Goal: Task Accomplishment & Management: Manage account settings

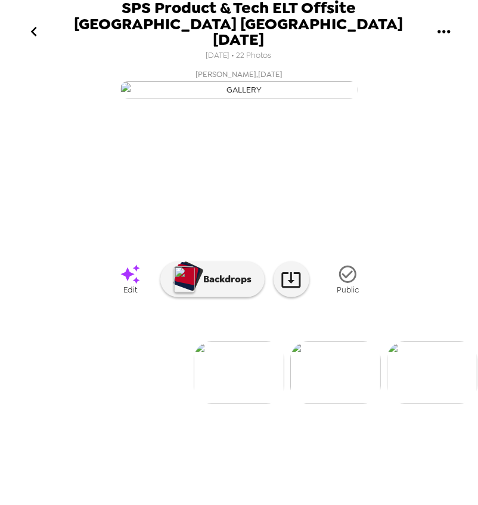
scroll to position [20, 0]
click at [341, 403] on img at bounding box center [335, 372] width 91 height 62
click at [352, 403] on img at bounding box center [336, 372] width 91 height 62
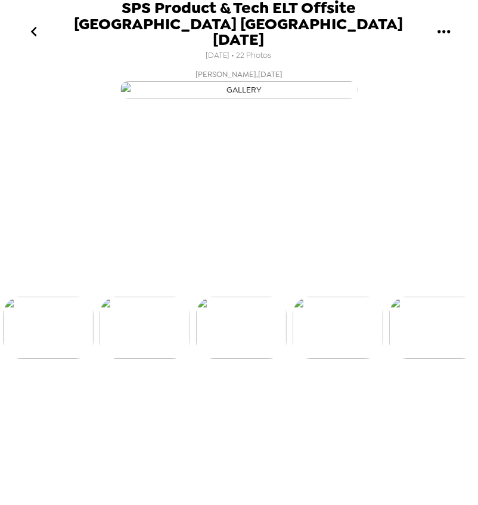
scroll to position [0, 193]
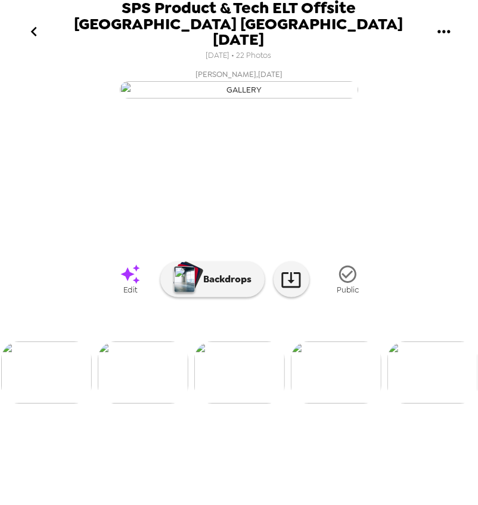
click at [58, 403] on img at bounding box center [46, 372] width 91 height 62
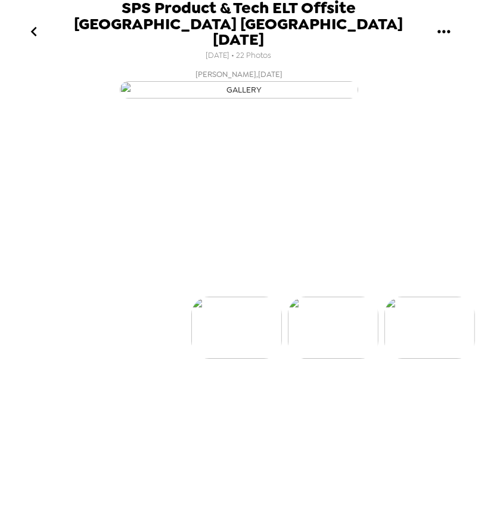
scroll to position [0, 0]
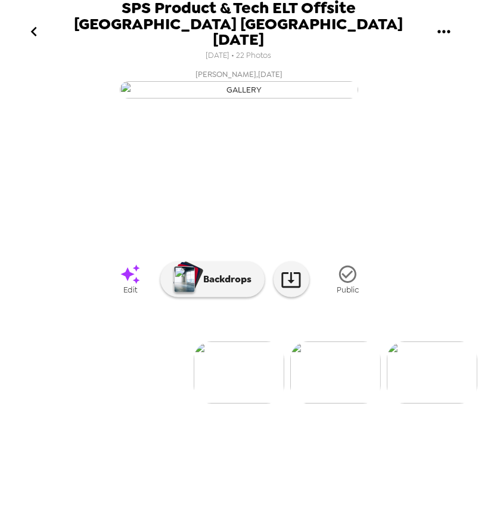
click at [323, 403] on img at bounding box center [335, 372] width 91 height 62
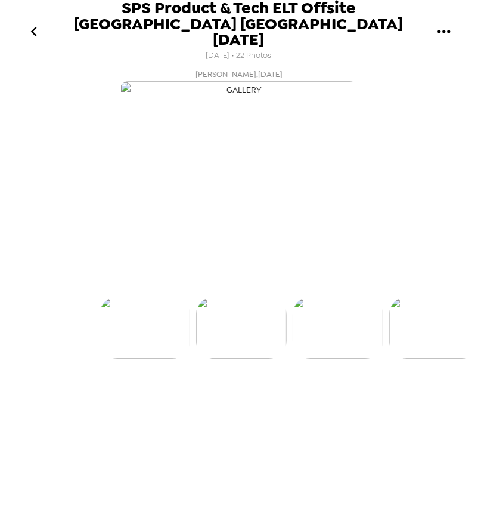
scroll to position [0, 96]
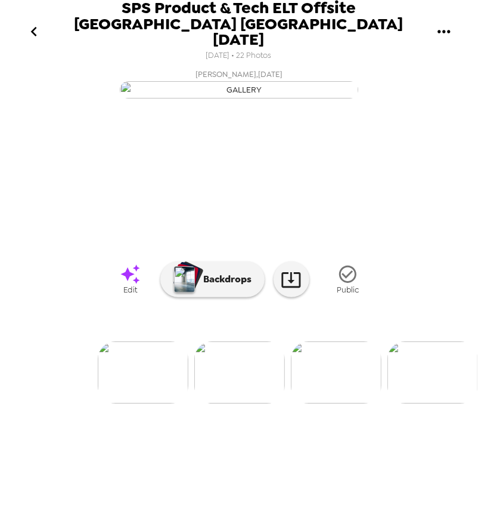
click at [422, 403] on img at bounding box center [433, 372] width 91 height 62
click at [433, 403] on img at bounding box center [433, 372] width 91 height 62
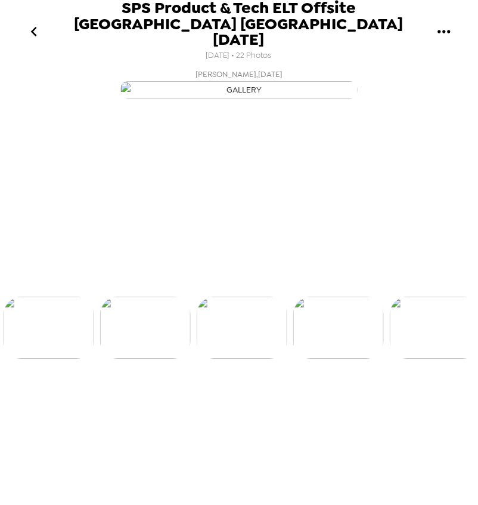
scroll to position [0, 482]
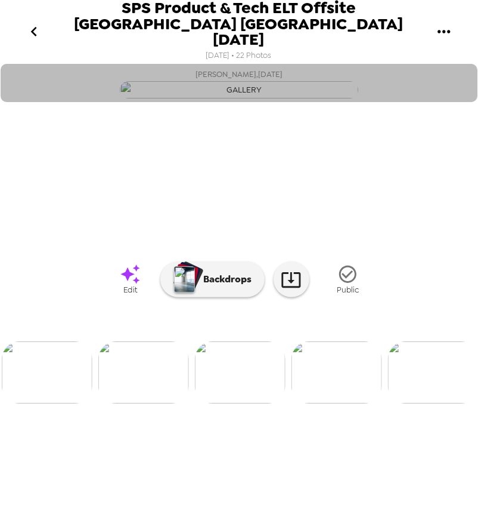
click at [410, 102] on button "Jamie Schuckmann , 10-07-2025" at bounding box center [239, 83] width 477 height 38
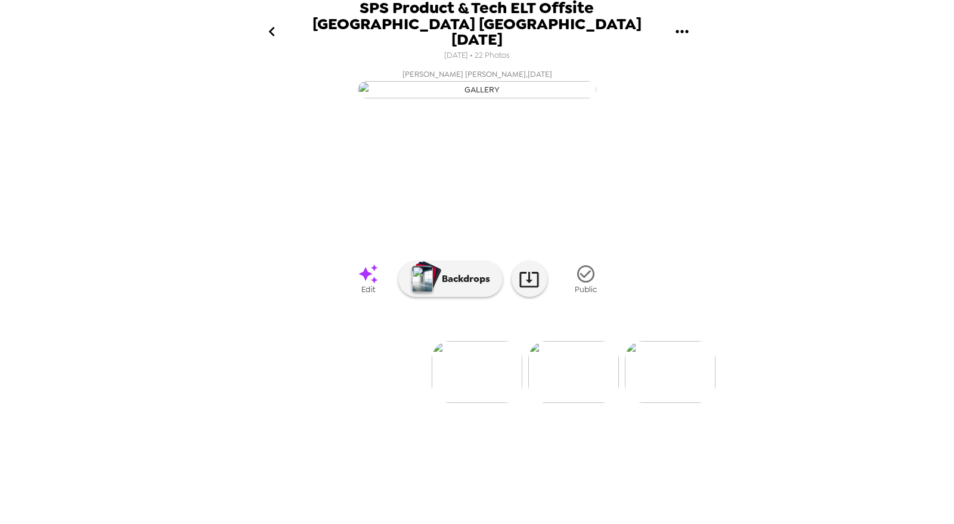
scroll to position [0, 1060]
click at [273, 22] on icon "go back" at bounding box center [271, 31] width 19 height 19
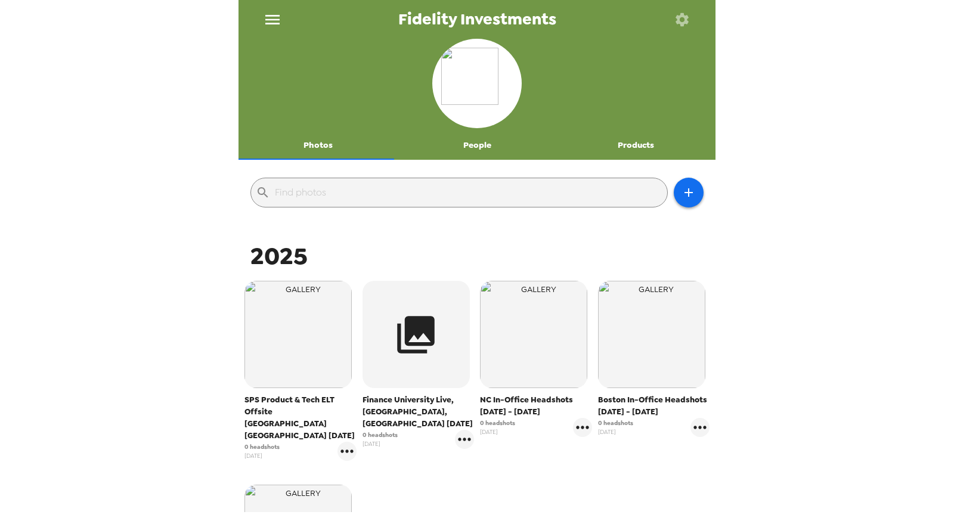
click at [276, 20] on icon "menu" at bounding box center [272, 19] width 19 height 19
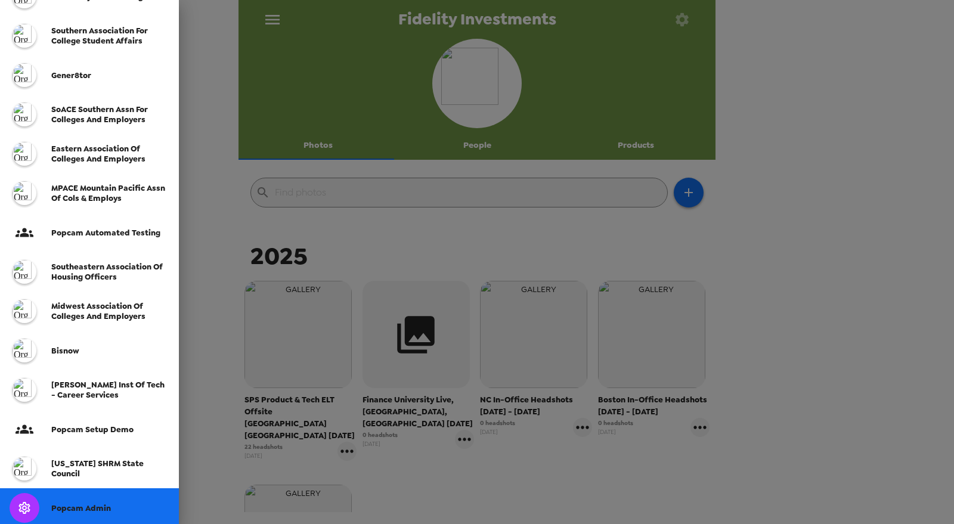
scroll to position [316, 0]
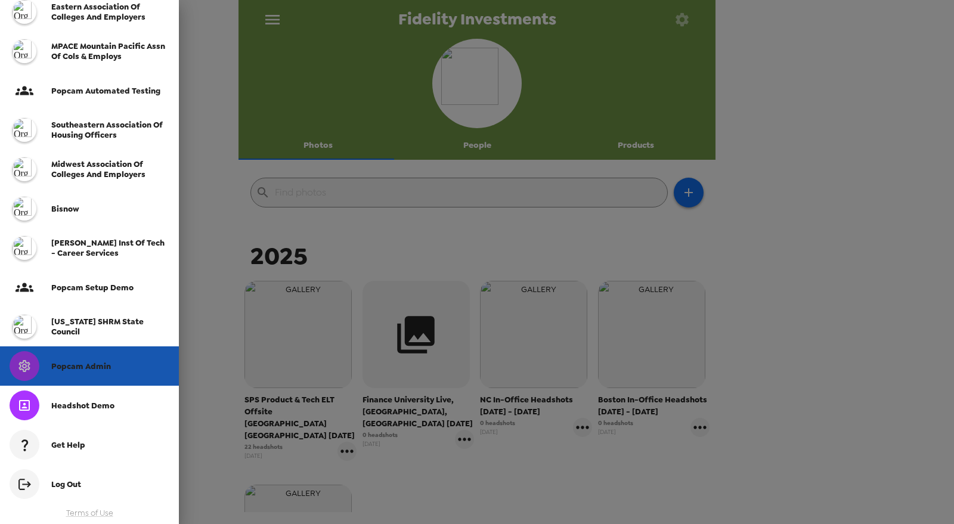
click at [97, 367] on span "Popcam Admin" at bounding box center [81, 366] width 60 height 10
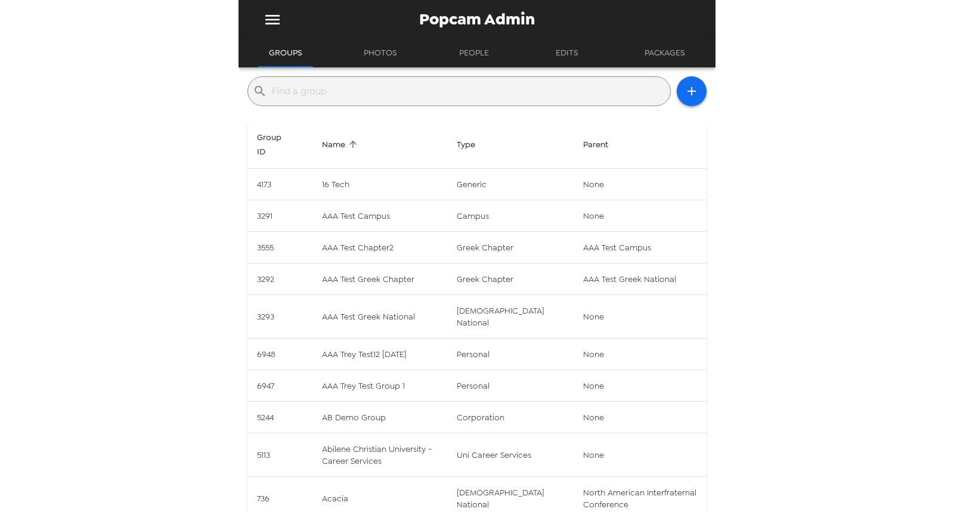
click at [350, 89] on input "text" at bounding box center [469, 91] width 394 height 19
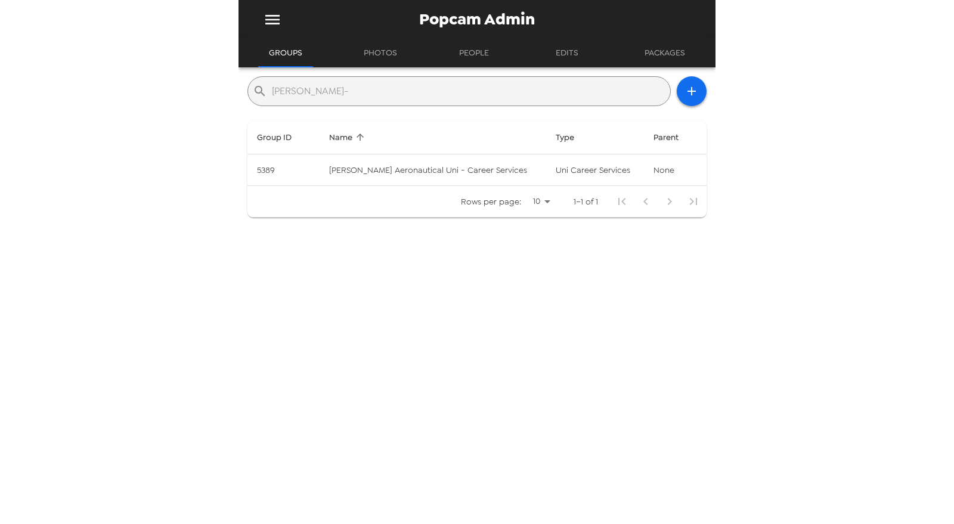
type input "embry-"
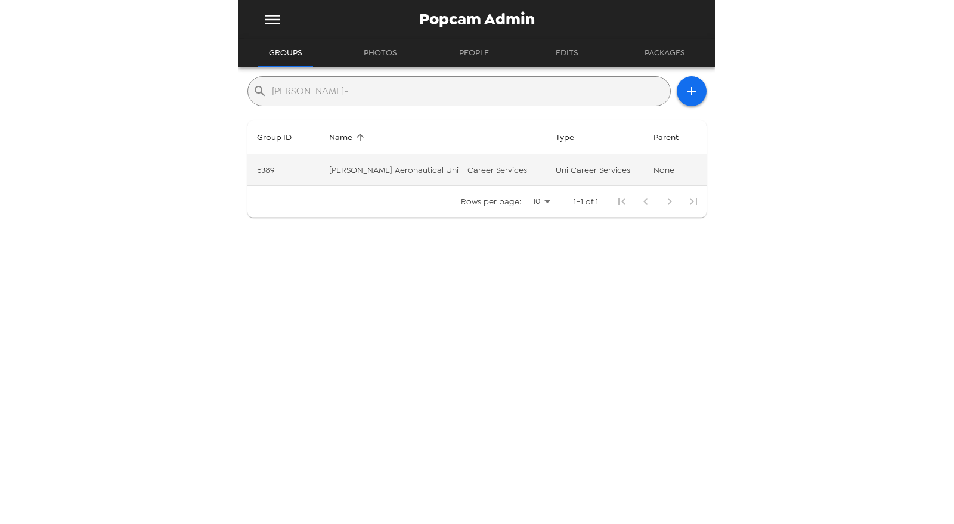
drag, startPoint x: 484, startPoint y: 189, endPoint x: 487, endPoint y: 170, distance: 19.3
click at [485, 178] on table "Group ID Name Type Parent 5389 Embry-Riddle Aeronautical Uni - Career Services …" at bounding box center [477, 168] width 459 height 97
click at [493, 166] on td "Embry-Riddle Aeronautical Uni - Career Services" at bounding box center [433, 170] width 227 height 32
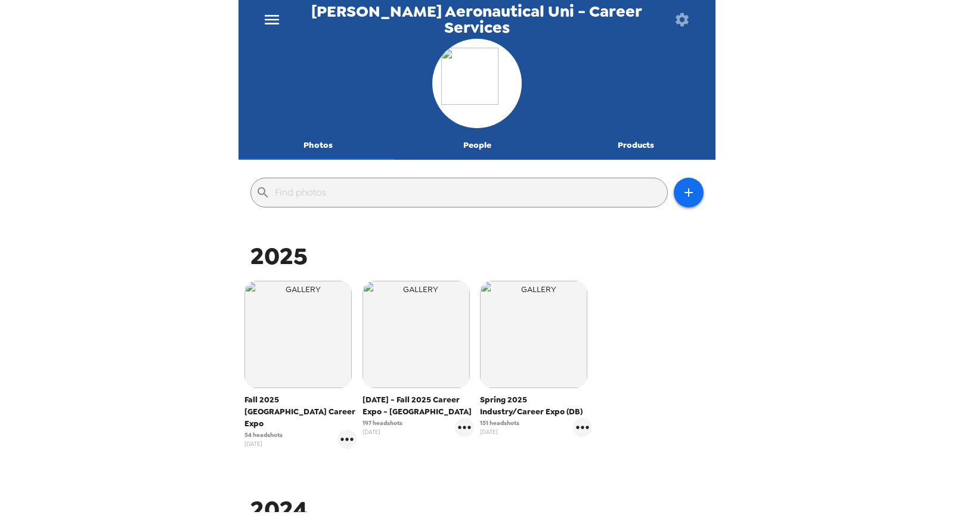
click at [782, 331] on div "Embry-Riddle Aeronautical Uni - Career Services Photos People Products ​ 2025 F…" at bounding box center [477, 262] width 954 height 524
click at [684, 196] on icon "button" at bounding box center [689, 192] width 14 height 14
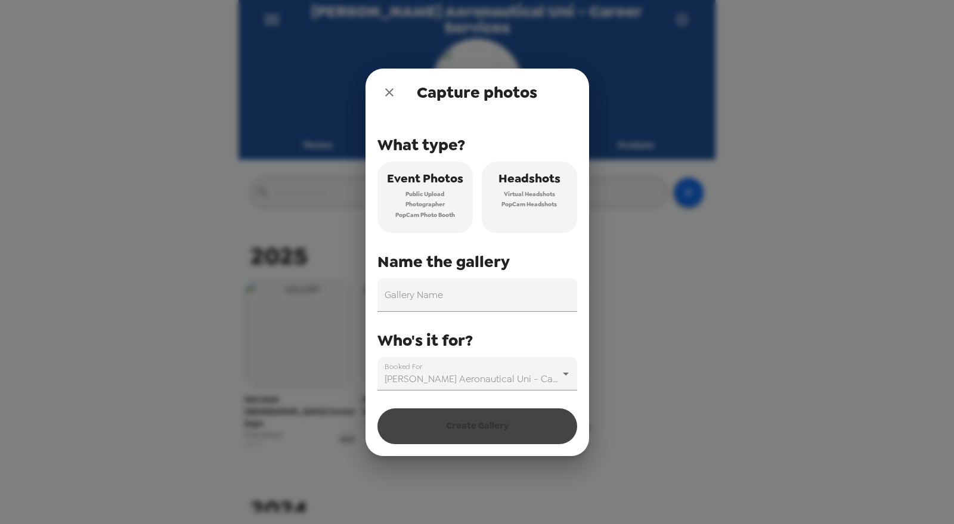
click at [389, 94] on icon "close" at bounding box center [389, 92] width 8 height 8
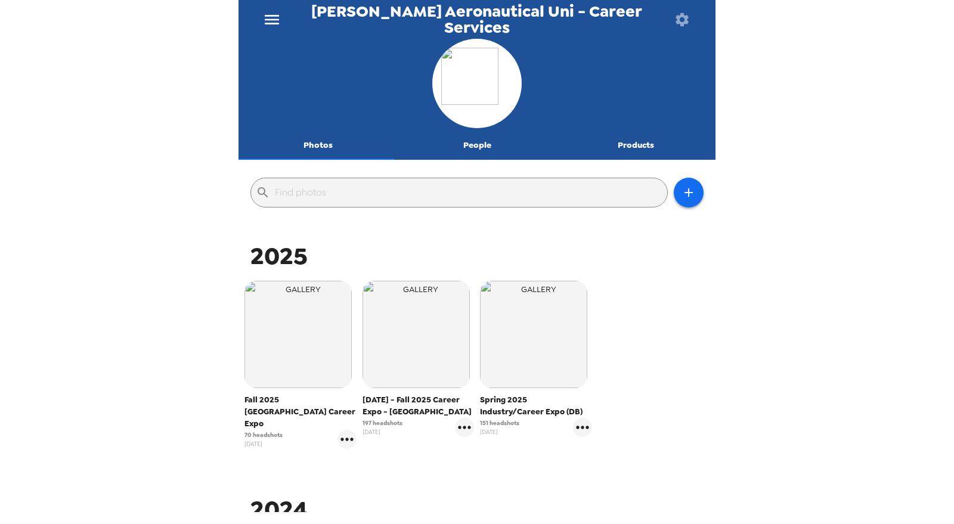
click at [270, 19] on icon "menu" at bounding box center [272, 20] width 14 height 10
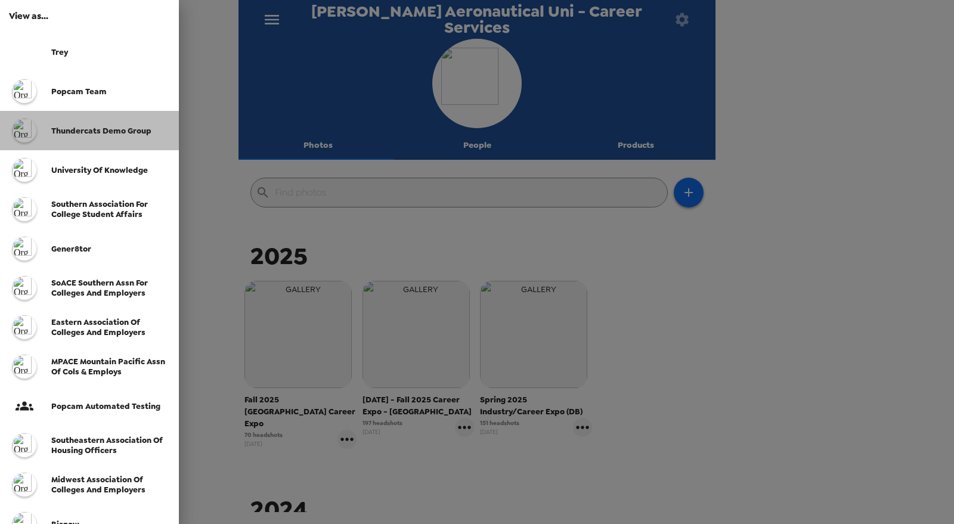
click at [51, 129] on span "Thundercats Demo Group" at bounding box center [101, 131] width 100 height 10
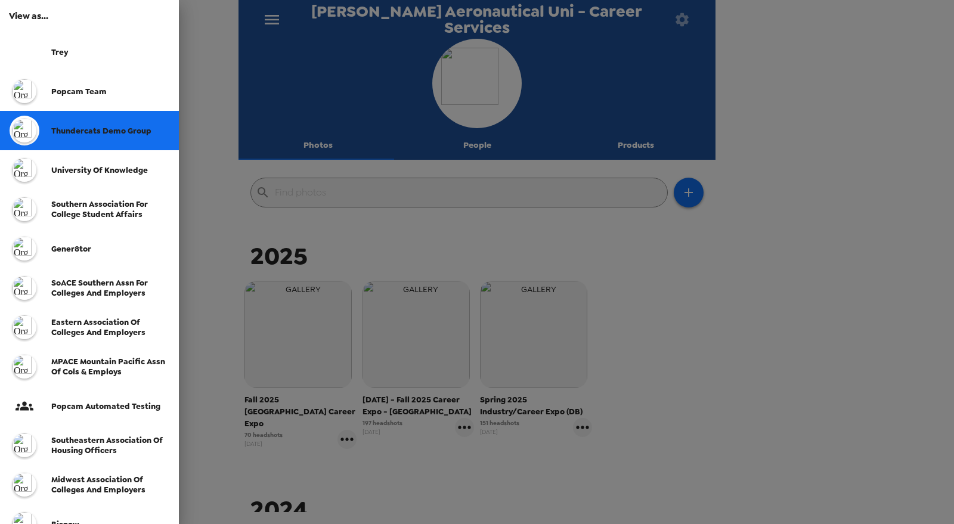
click at [116, 143] on div "Embry-Riddle Aeronautical Uni - Career Services Photos People Products ​ 2025 F…" at bounding box center [477, 262] width 954 height 524
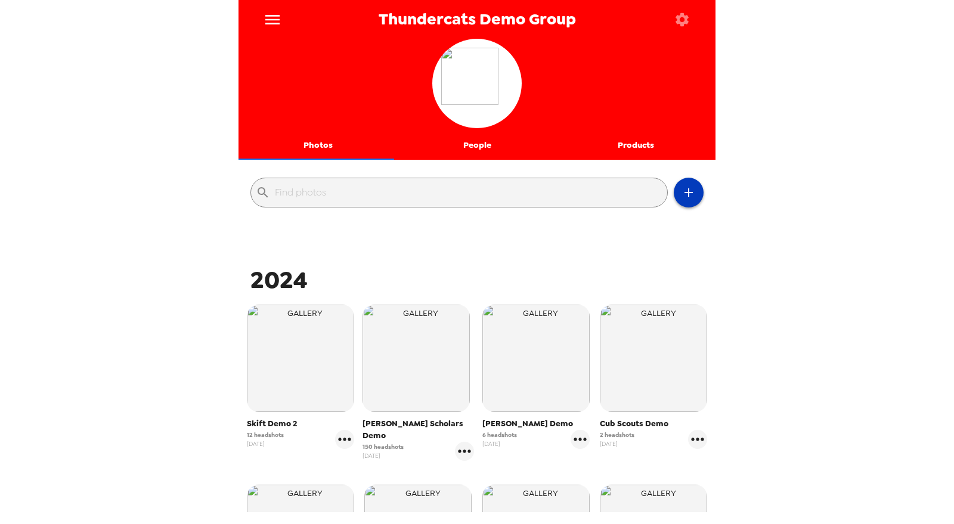
click at [682, 190] on icon "button" at bounding box center [689, 192] width 14 height 14
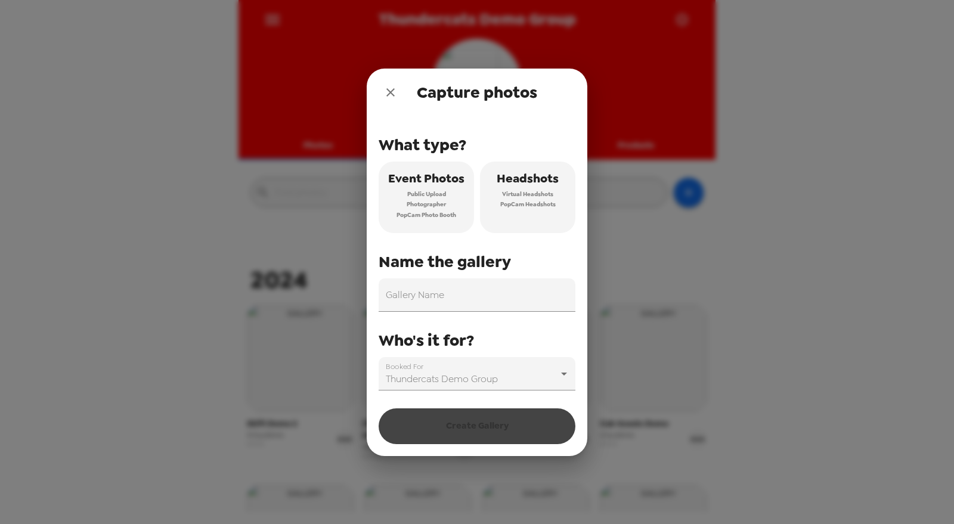
click at [441, 196] on span "Public Upload" at bounding box center [426, 194] width 39 height 11
click at [467, 299] on input "Gallery Name" at bounding box center [477, 295] width 197 height 33
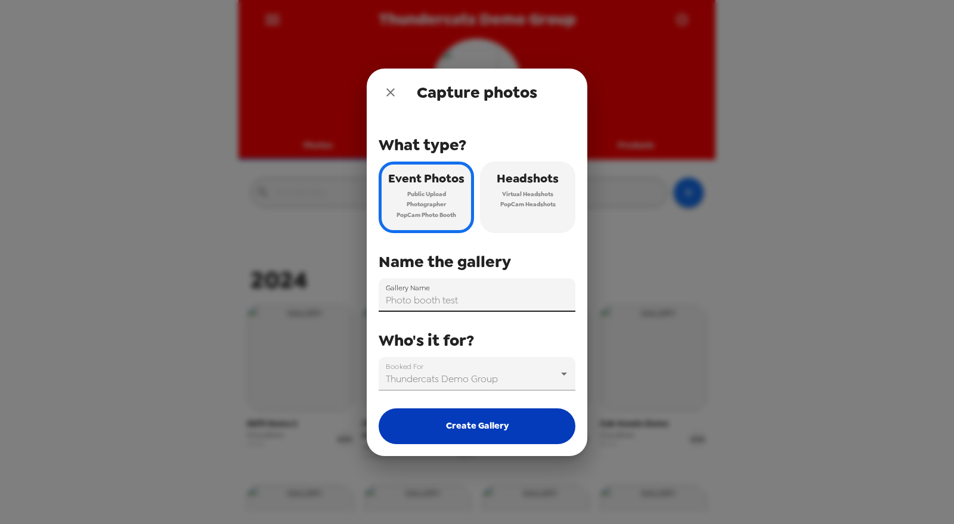
type input "Photo booth test"
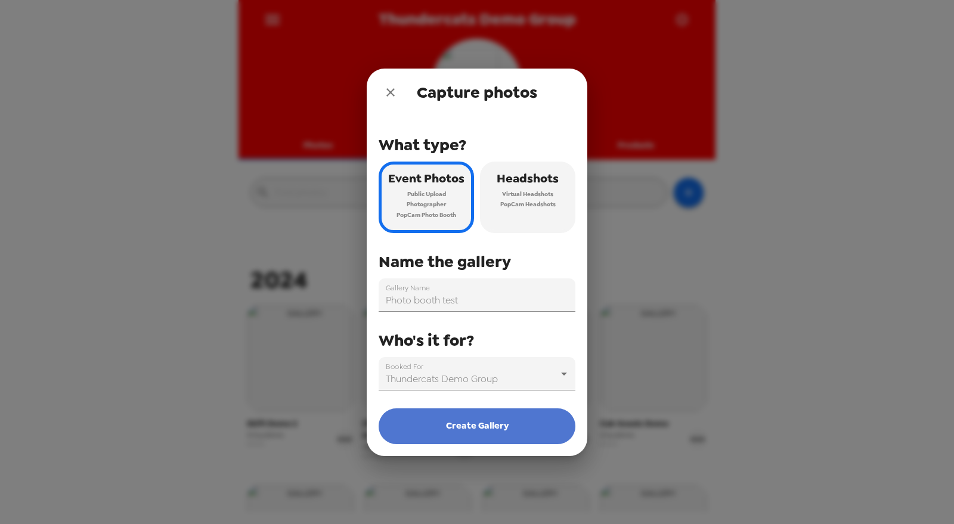
click at [478, 420] on button "Create Gallery" at bounding box center [477, 427] width 197 height 36
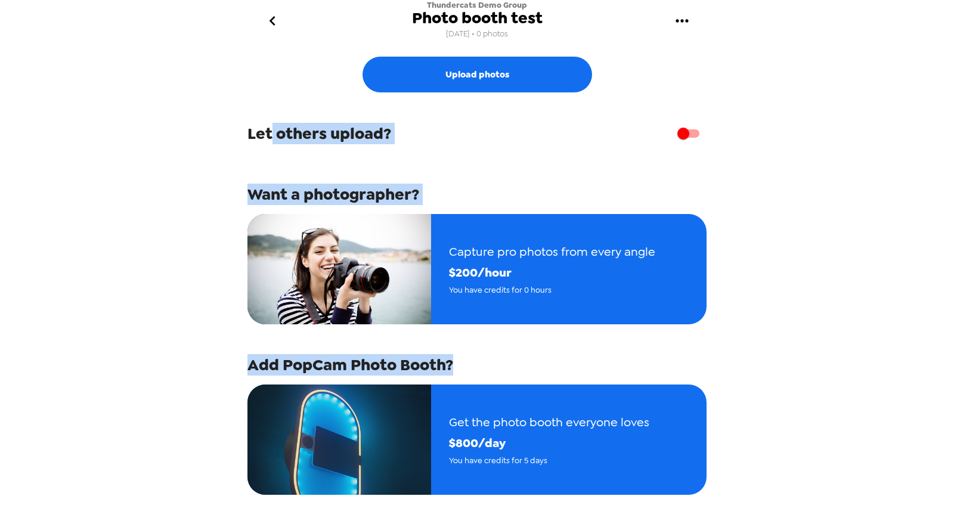
drag, startPoint x: 270, startPoint y: 136, endPoint x: 562, endPoint y: 356, distance: 365.9
click at [562, 356] on div "Upload photos Let others upload? Want a photographer? Capture pro photos from e…" at bounding box center [477, 324] width 459 height 547
click at [299, 110] on div "Upload photos Let others upload? Want a photographer? Capture pro photos from e…" at bounding box center [477, 324] width 459 height 547
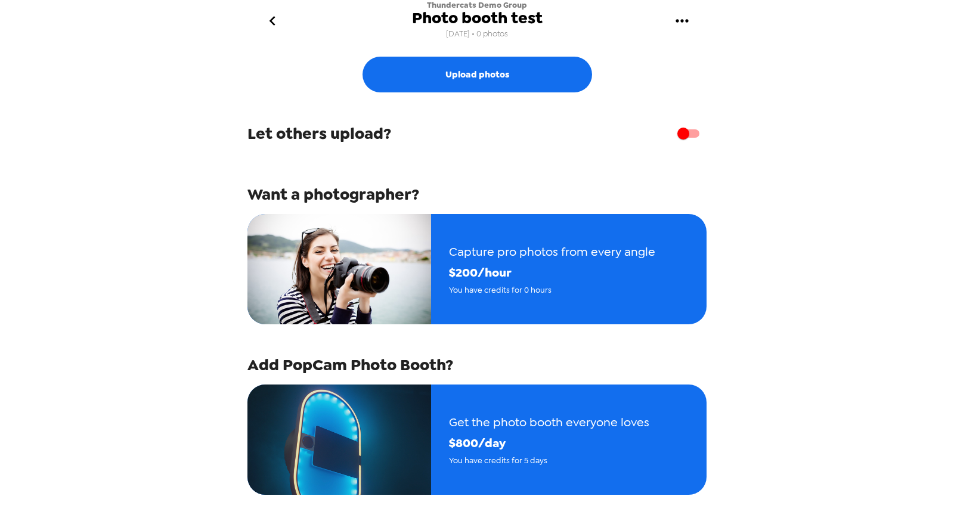
drag, startPoint x: 251, startPoint y: 144, endPoint x: 253, endPoint y: 127, distance: 17.4
click at [251, 144] on div "Let others upload?" at bounding box center [477, 133] width 459 height 23
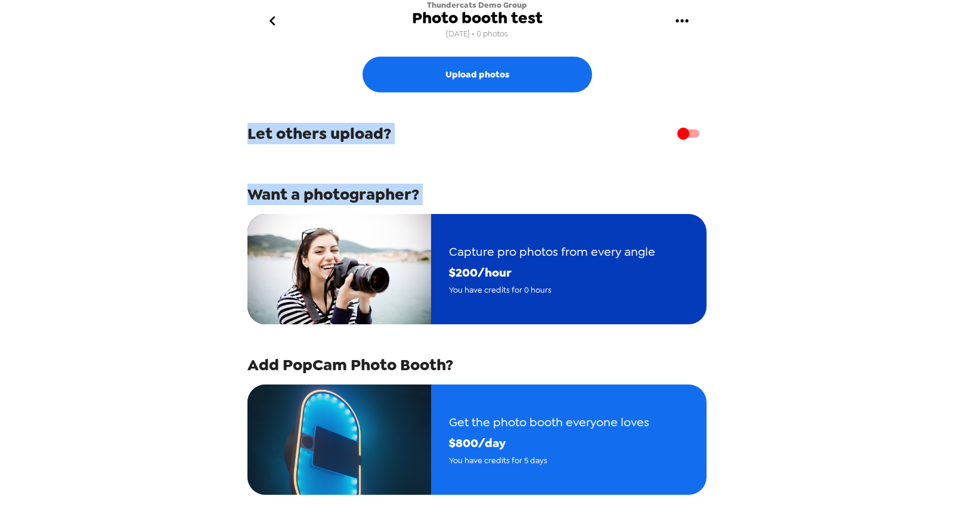
drag, startPoint x: 251, startPoint y: 127, endPoint x: 519, endPoint y: 219, distance: 283.9
click at [519, 219] on div "Upload photos Let others upload? Want a photographer? Capture pro photos from e…" at bounding box center [477, 324] width 459 height 547
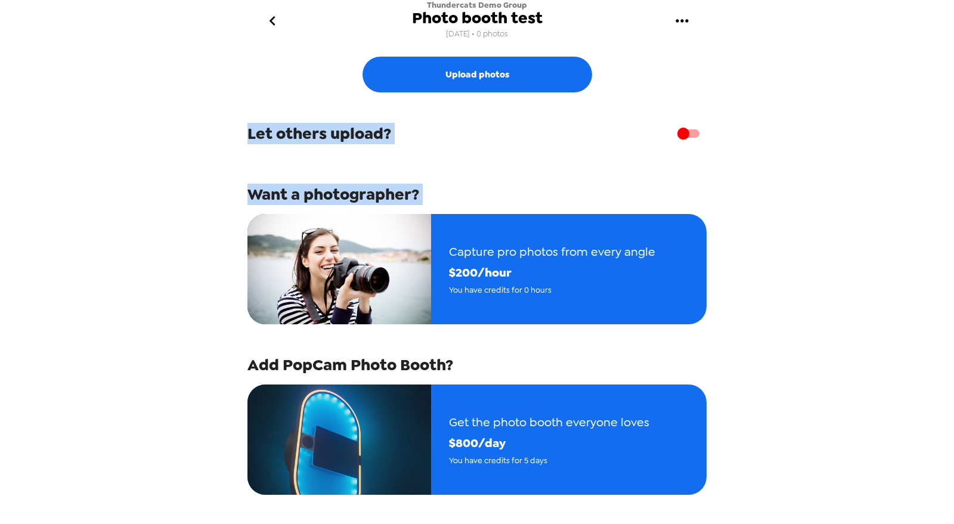
click at [327, 143] on span "Let others upload?" at bounding box center [320, 133] width 144 height 21
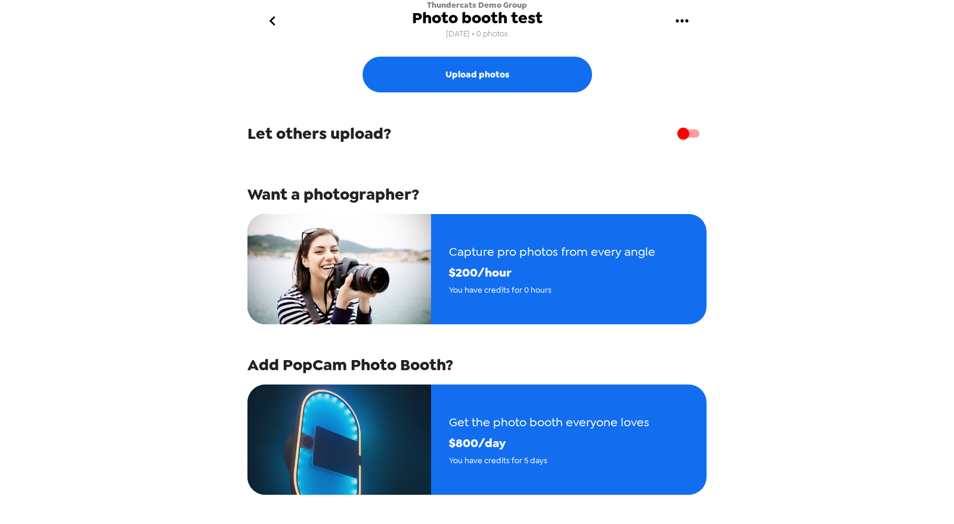
scroll to position [105, 0]
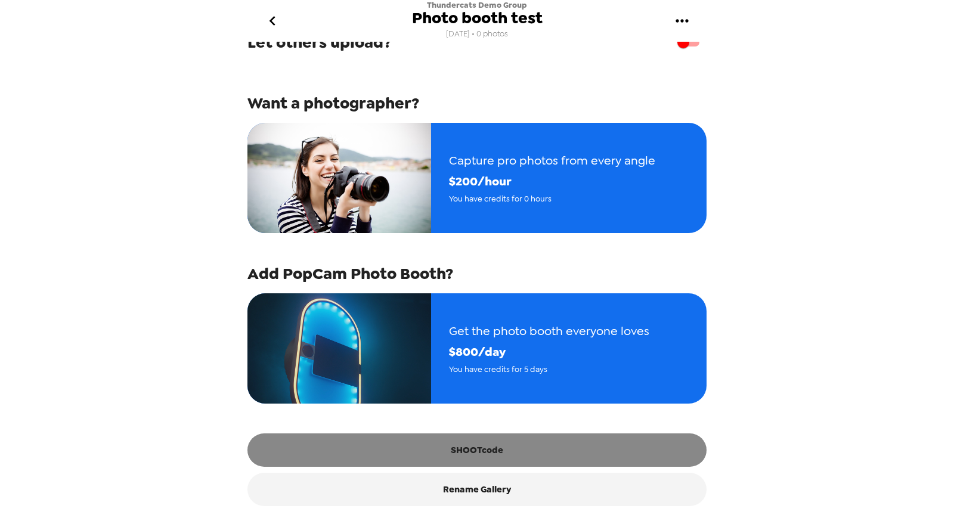
click at [475, 451] on button "SHOOTcode" at bounding box center [477, 450] width 459 height 33
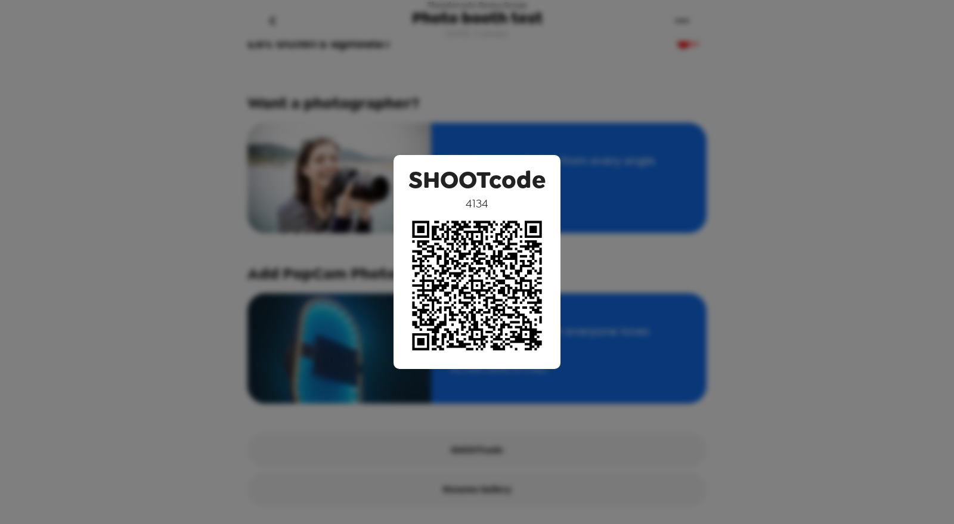
click at [465, 426] on div "SHOOTcode 4134" at bounding box center [477, 262] width 954 height 524
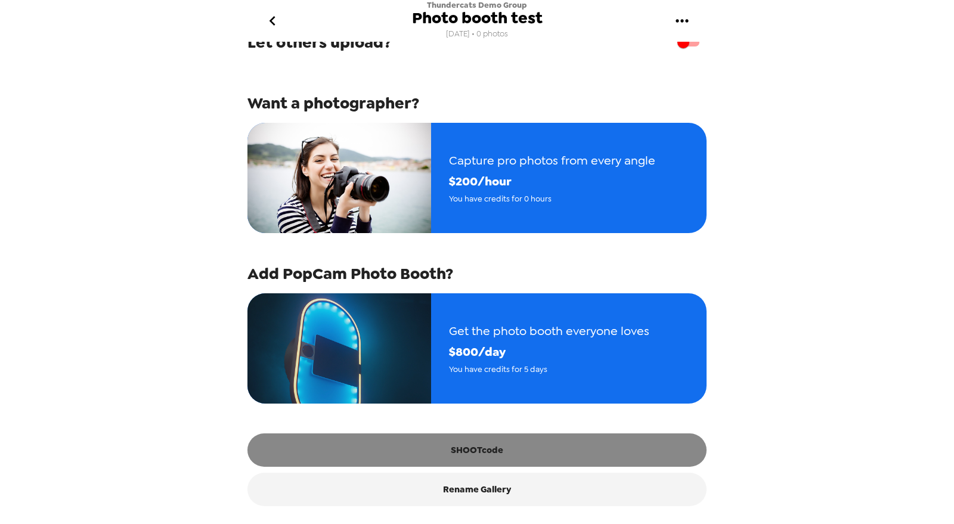
click at [472, 457] on button "SHOOTcode" at bounding box center [477, 450] width 459 height 33
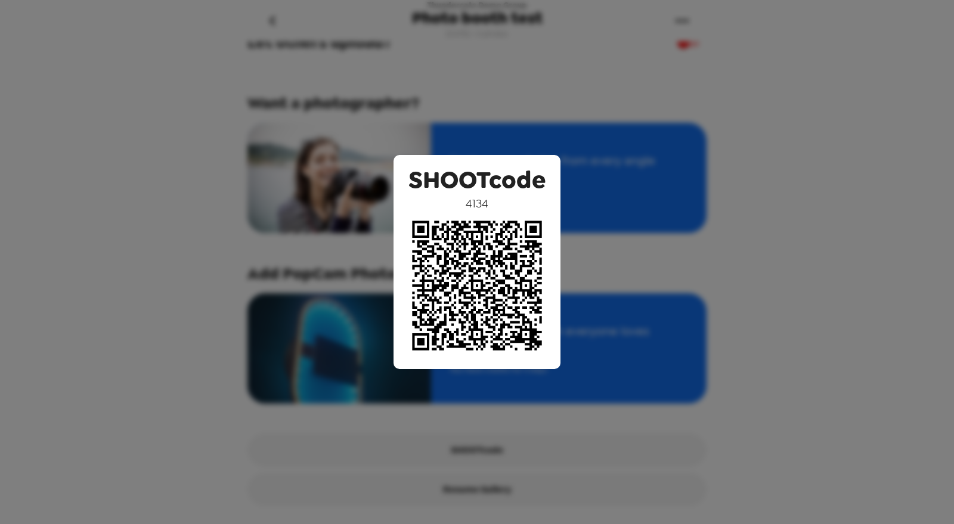
click at [823, 394] on div "SHOOTcode 4134" at bounding box center [477, 262] width 954 height 524
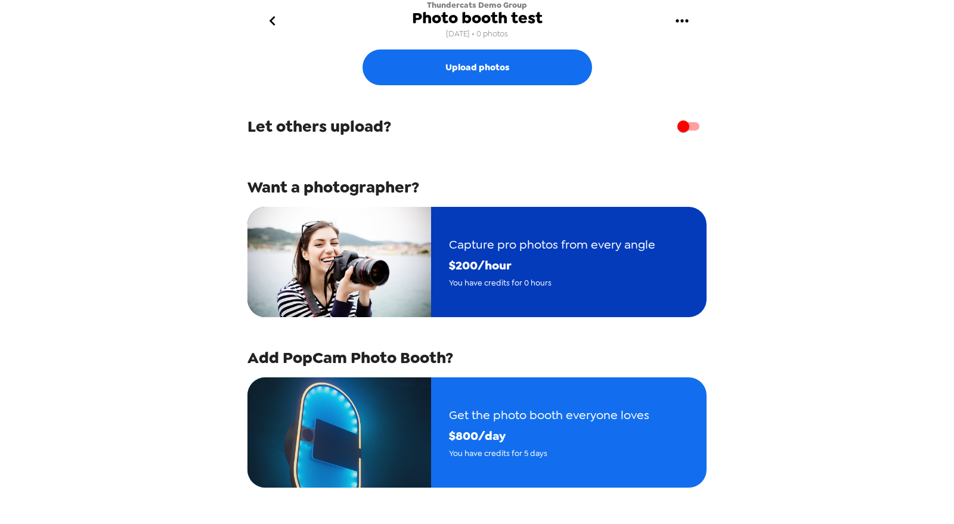
scroll to position [0, 0]
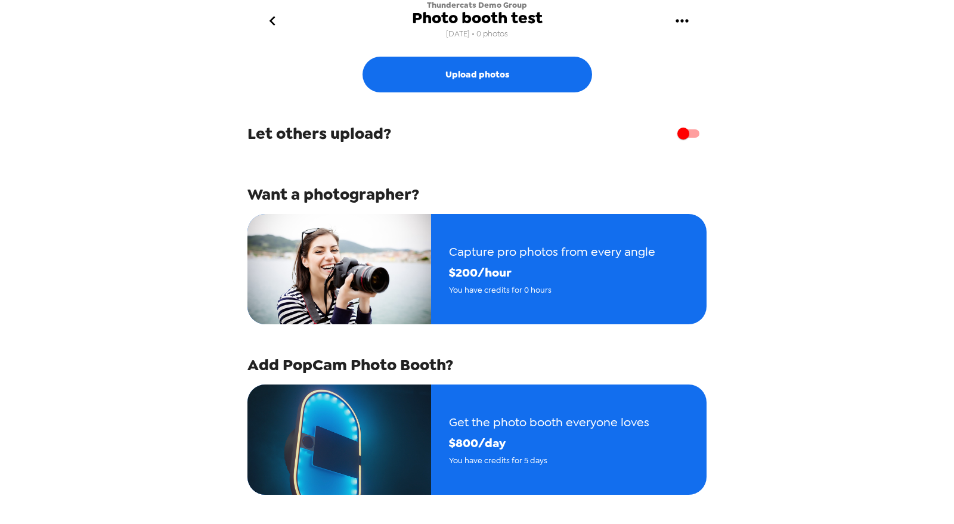
click at [283, 27] on button "go back" at bounding box center [272, 21] width 39 height 39
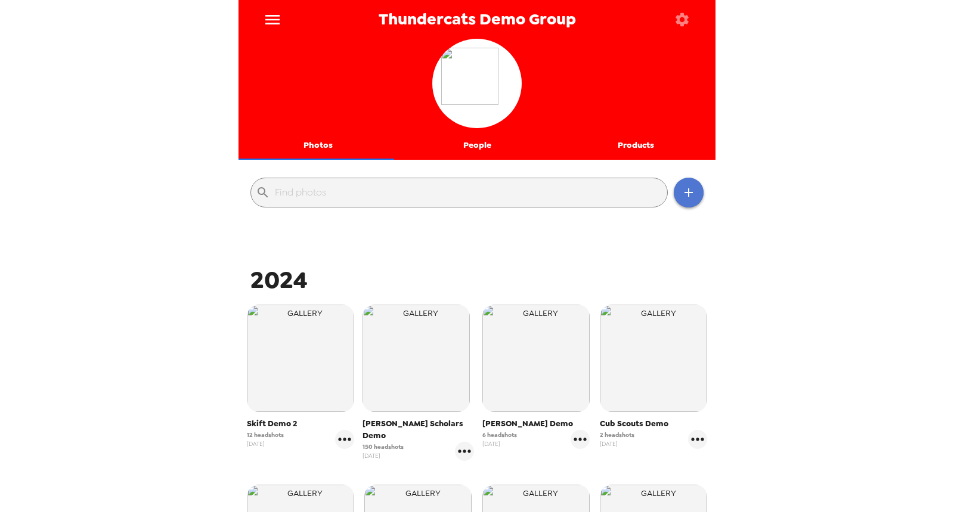
click at [688, 194] on button "button" at bounding box center [689, 193] width 30 height 30
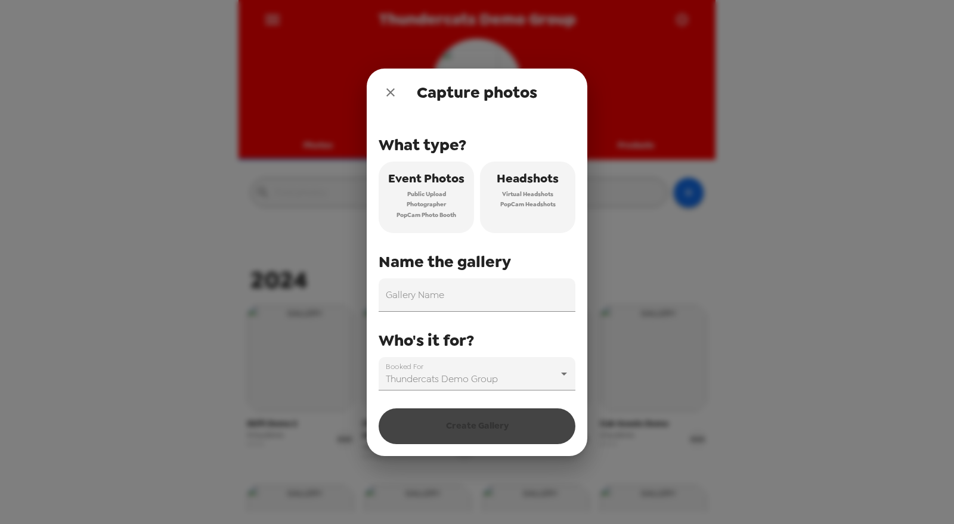
click at [398, 84] on div "Capture photos" at bounding box center [477, 93] width 221 height 48
click at [390, 90] on icon "close" at bounding box center [391, 92] width 14 height 14
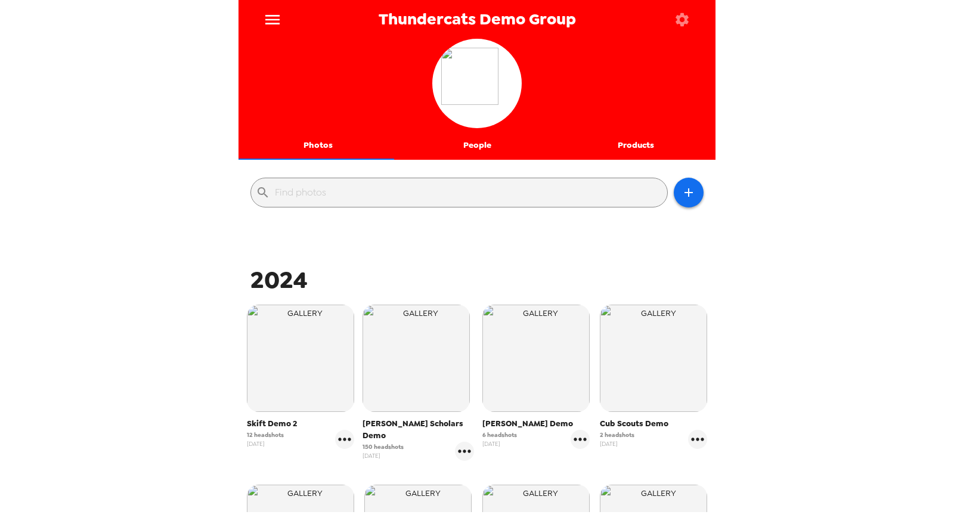
click at [409, 194] on input "text" at bounding box center [469, 192] width 388 height 19
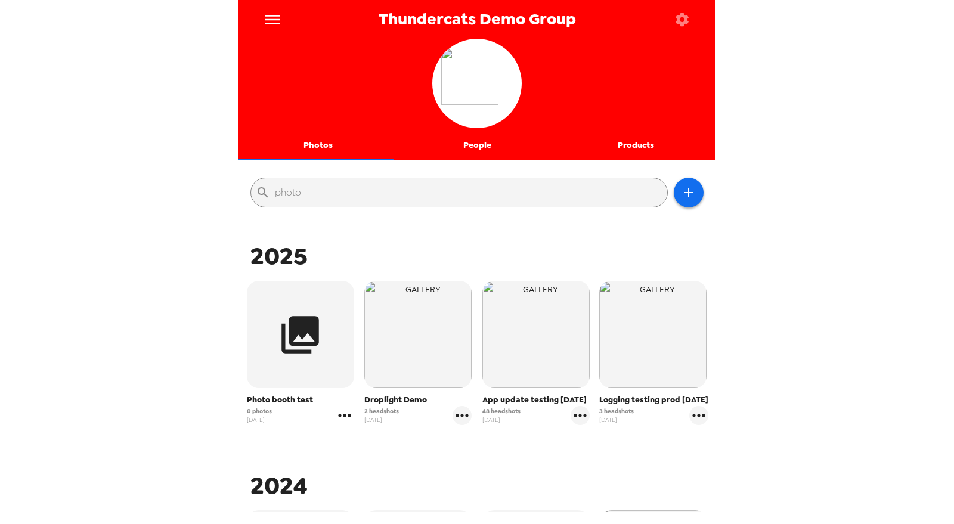
type input "photo"
click at [345, 418] on icon "gallery menu" at bounding box center [344, 415] width 19 height 19
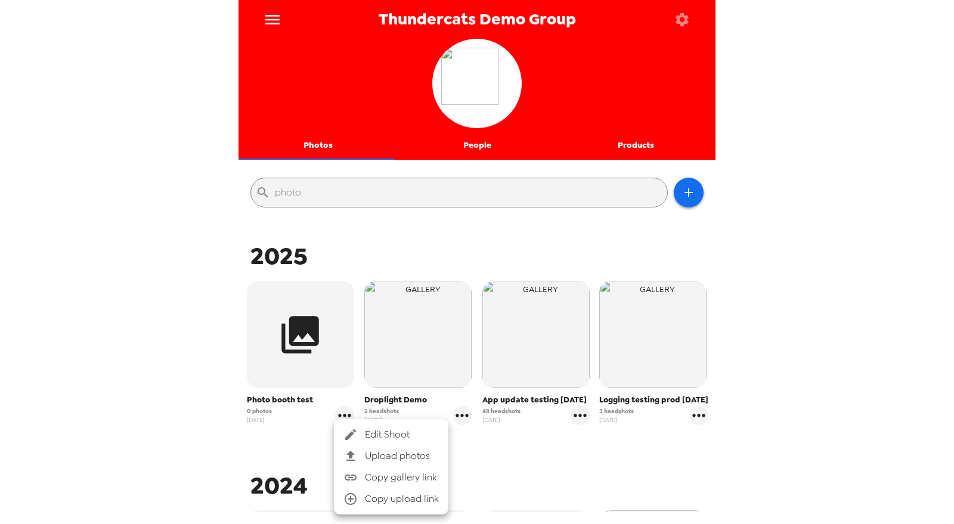
click at [370, 436] on span "Edit Shoot" at bounding box center [402, 435] width 74 height 14
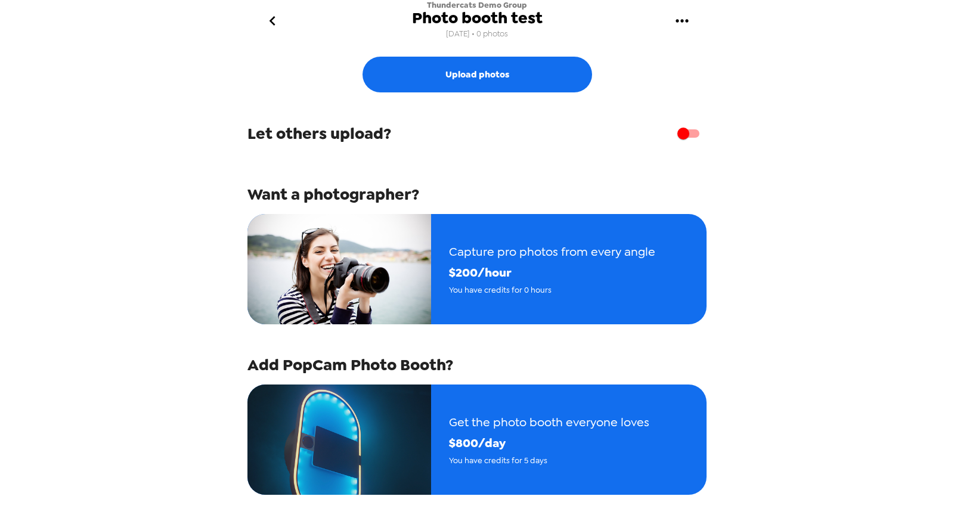
click at [277, 20] on icon "go back" at bounding box center [272, 20] width 19 height 19
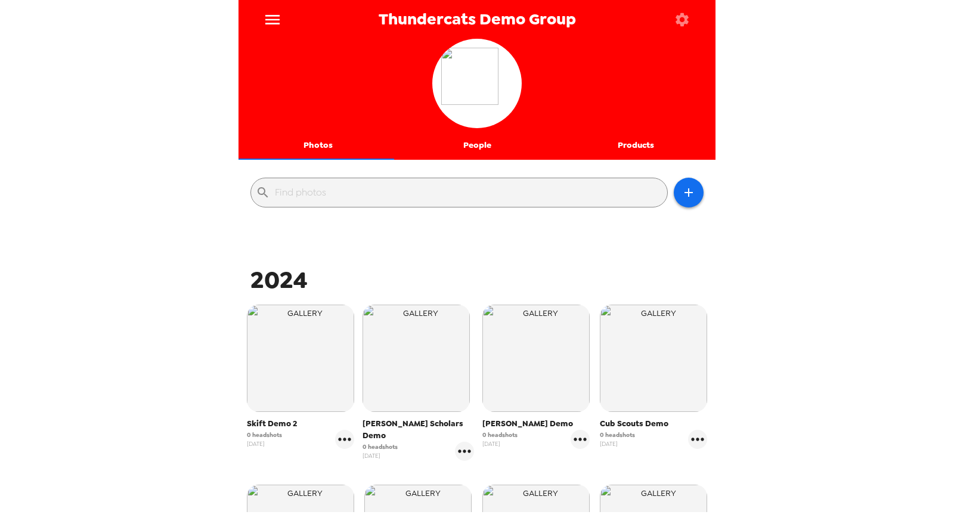
click at [267, 18] on icon "menu" at bounding box center [272, 19] width 19 height 19
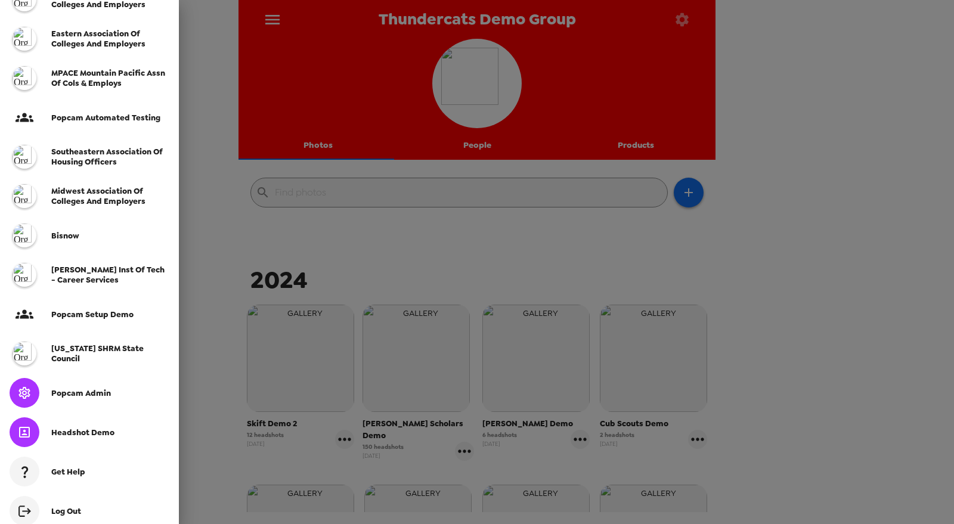
scroll to position [316, 0]
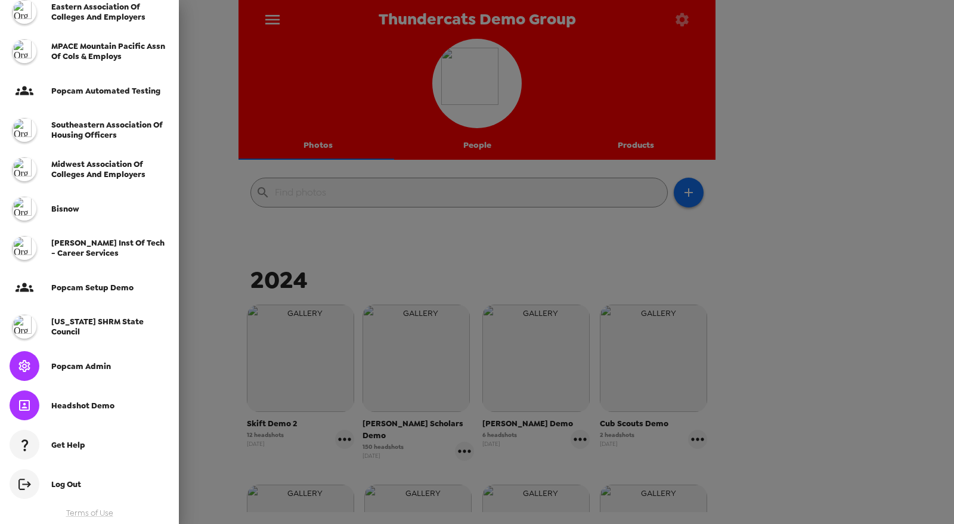
click at [105, 324] on span "Maryland SHRM State Council" at bounding box center [97, 327] width 92 height 20
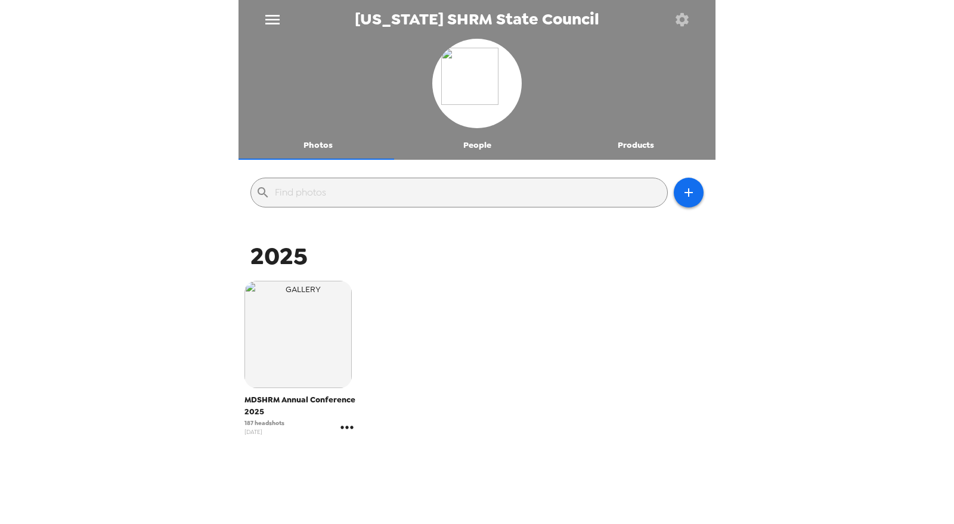
click at [351, 431] on icon "gallery menu" at bounding box center [347, 427] width 19 height 19
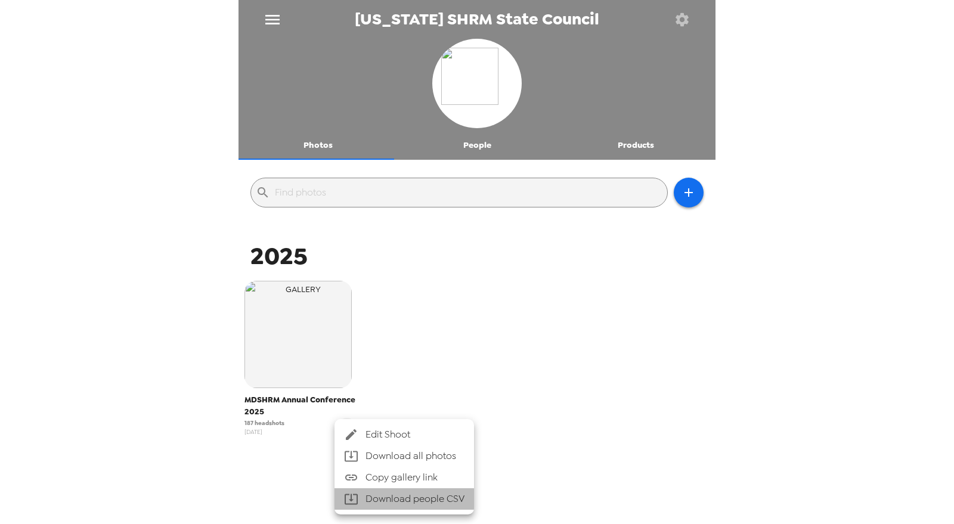
click at [394, 503] on li "Download people CSV" at bounding box center [405, 498] width 140 height 21
click at [272, 13] on div at bounding box center [477, 262] width 954 height 524
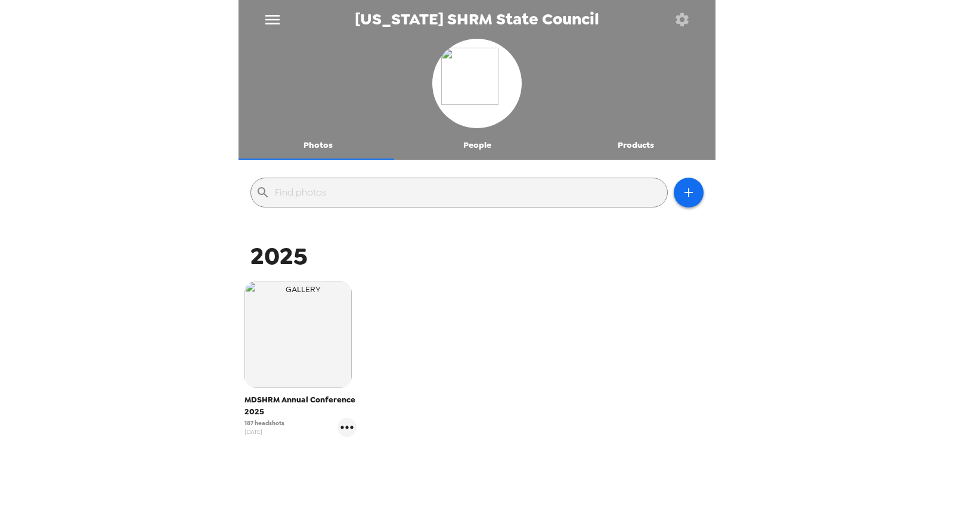
click at [275, 17] on icon "menu" at bounding box center [272, 19] width 19 height 19
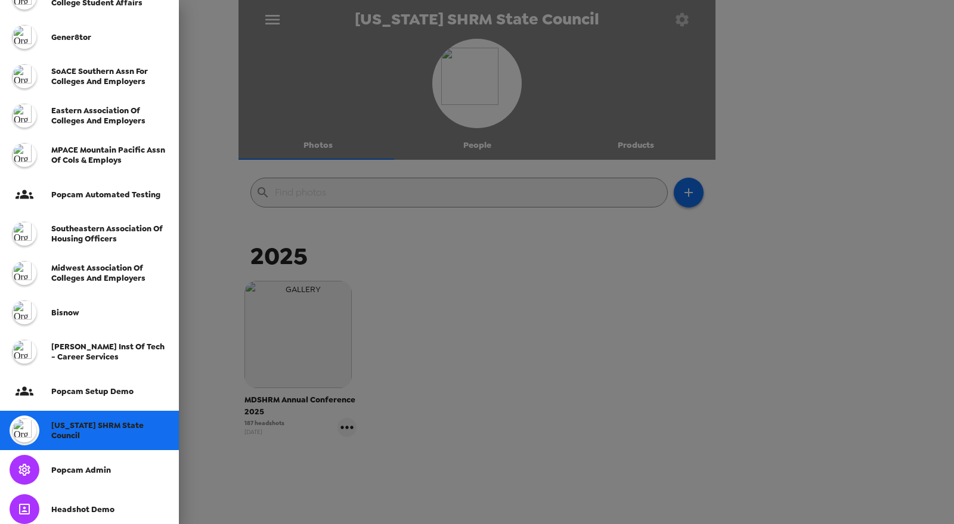
scroll to position [316, 0]
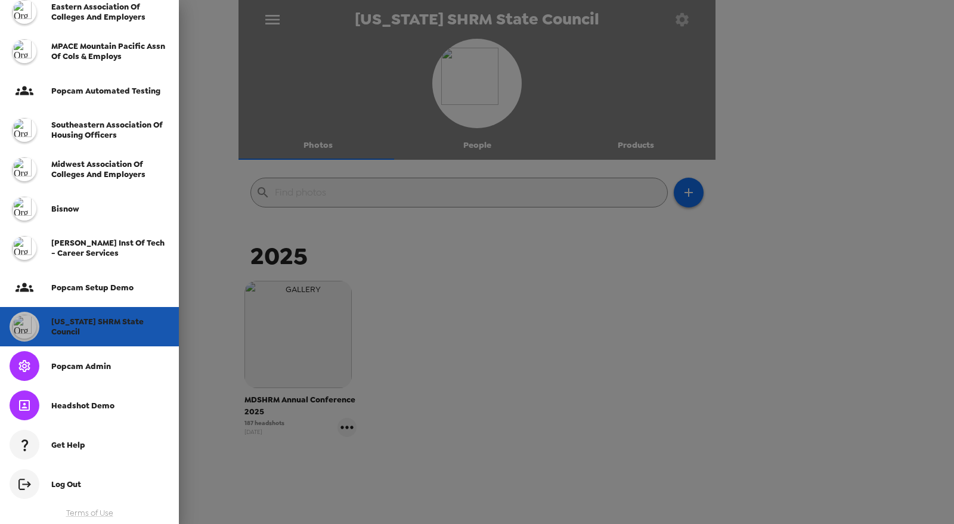
drag, startPoint x: 101, startPoint y: 322, endPoint x: 112, endPoint y: 360, distance: 39.1
click at [112, 360] on div "View as... Trey popcam team Thundercats Demo Group University of Knowledge Sout…" at bounding box center [89, 34] width 179 height 701
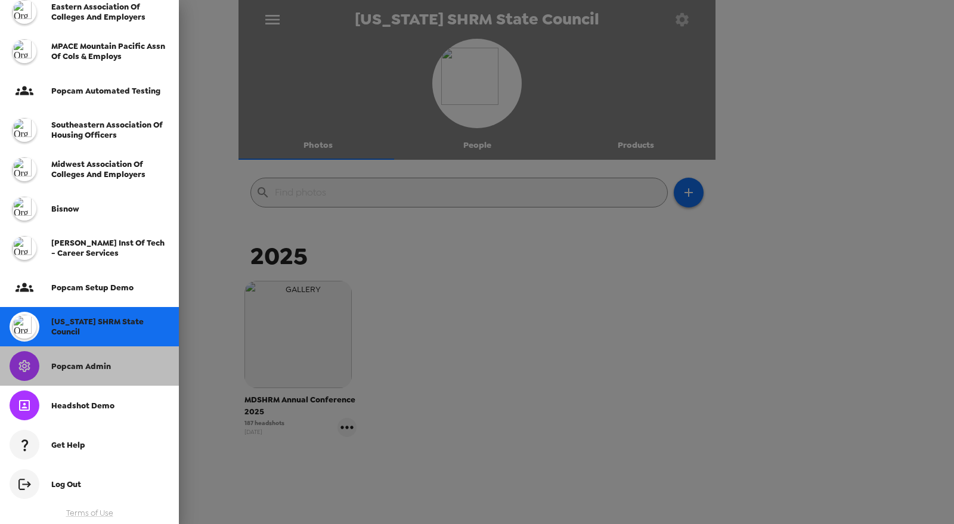
click at [104, 364] on span "Popcam Admin" at bounding box center [81, 366] width 60 height 10
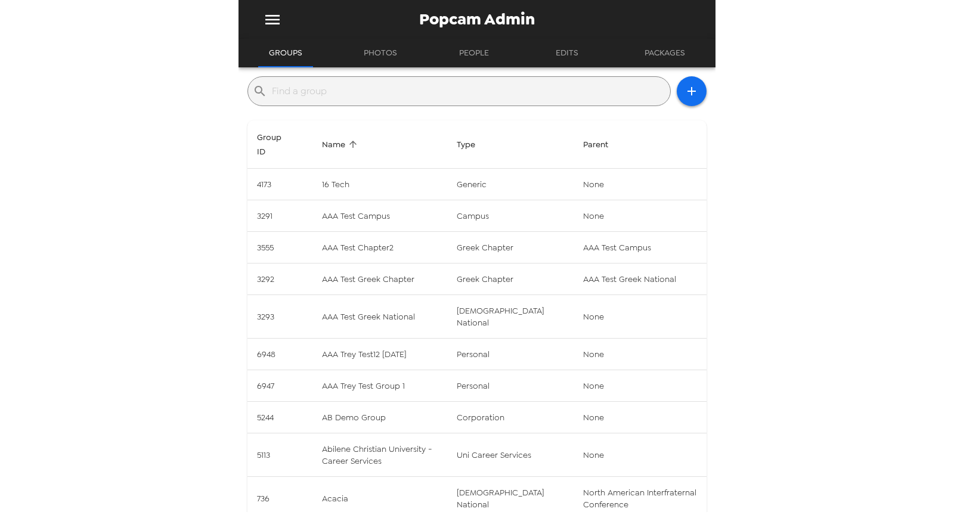
click at [395, 90] on input "text" at bounding box center [469, 91] width 394 height 19
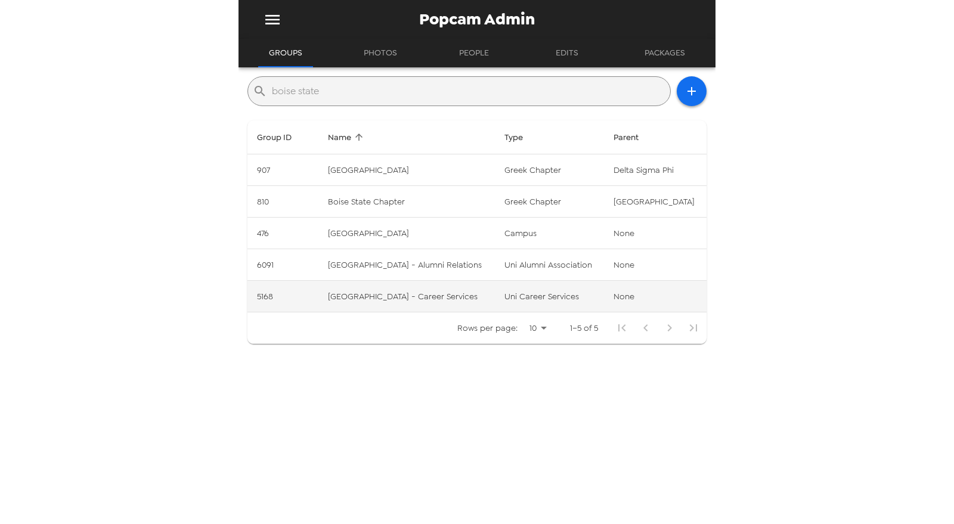
type input "boise state"
click at [522, 291] on td "uni career services" at bounding box center [549, 297] width 109 height 32
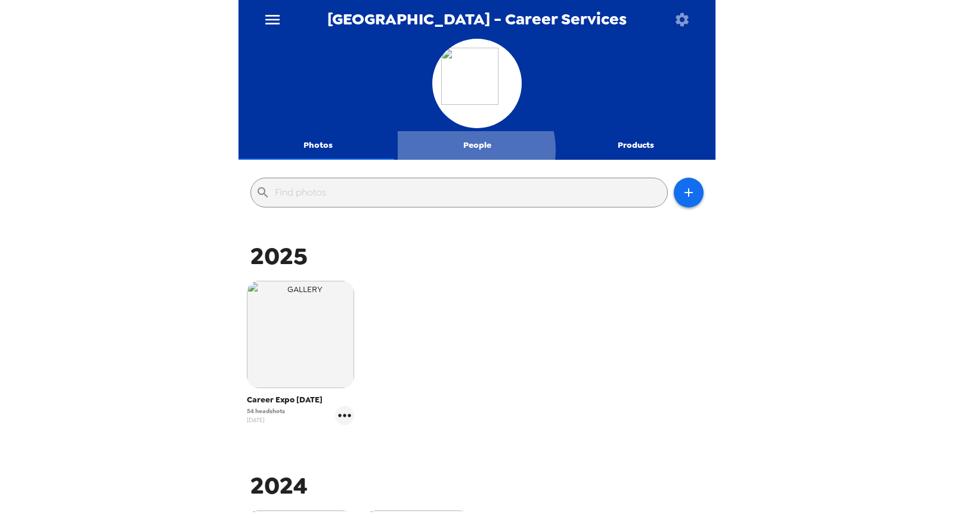
click at [470, 150] on button "People" at bounding box center [477, 145] width 159 height 29
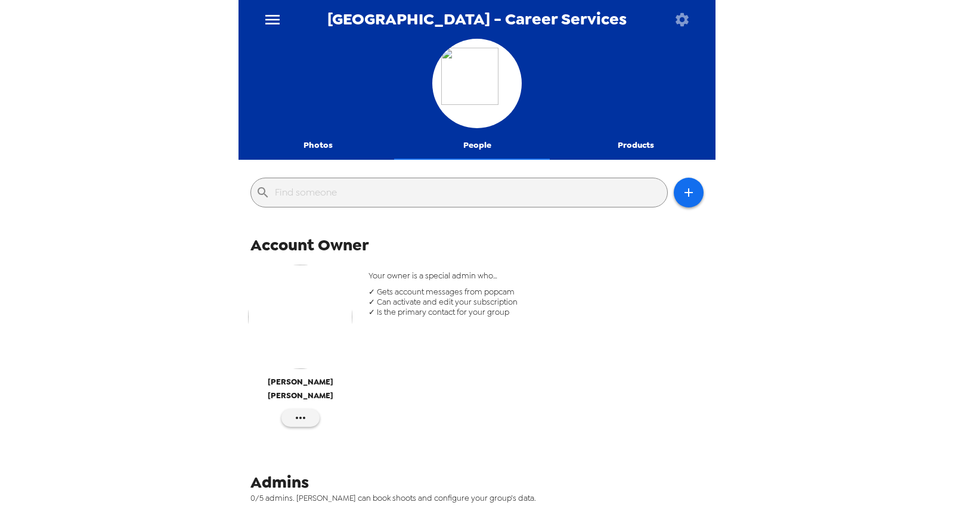
click at [310, 134] on button "Photos" at bounding box center [318, 145] width 159 height 29
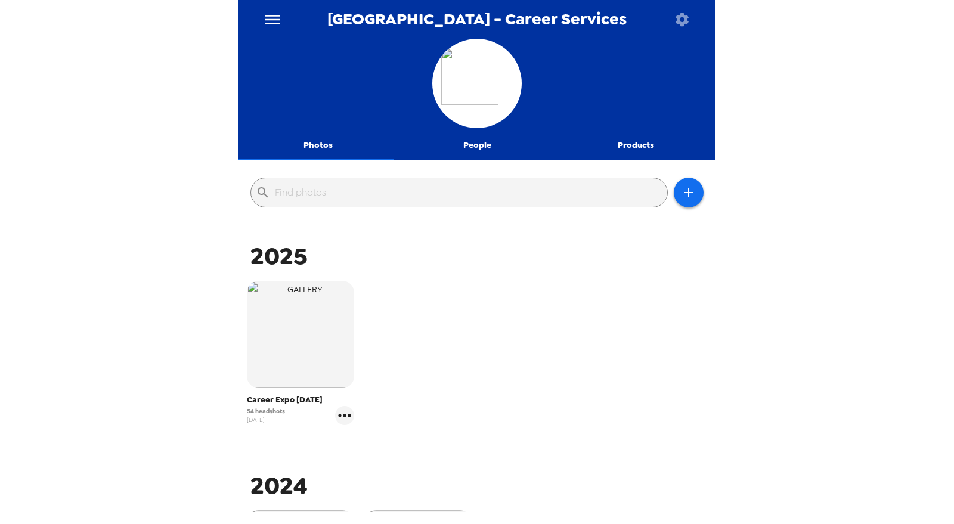
click at [272, 16] on icon "menu" at bounding box center [272, 19] width 19 height 19
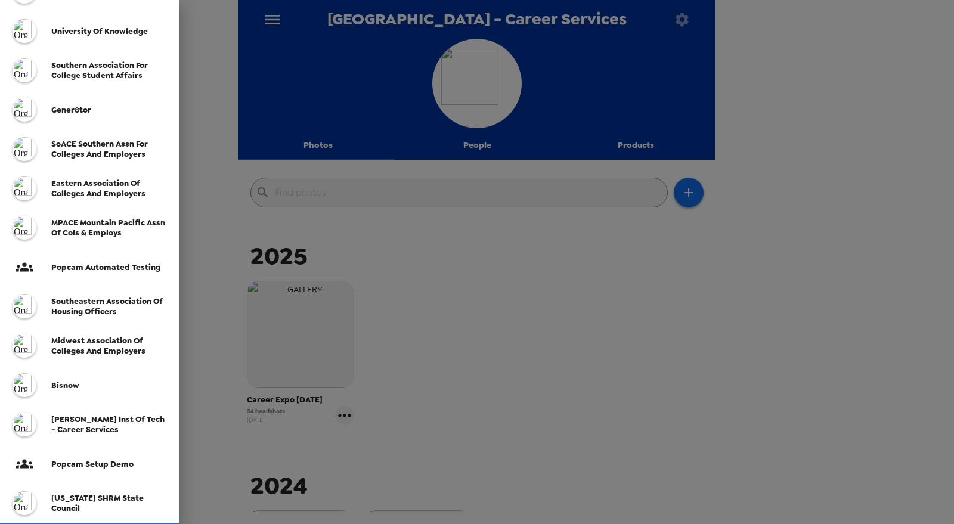
scroll to position [265, 0]
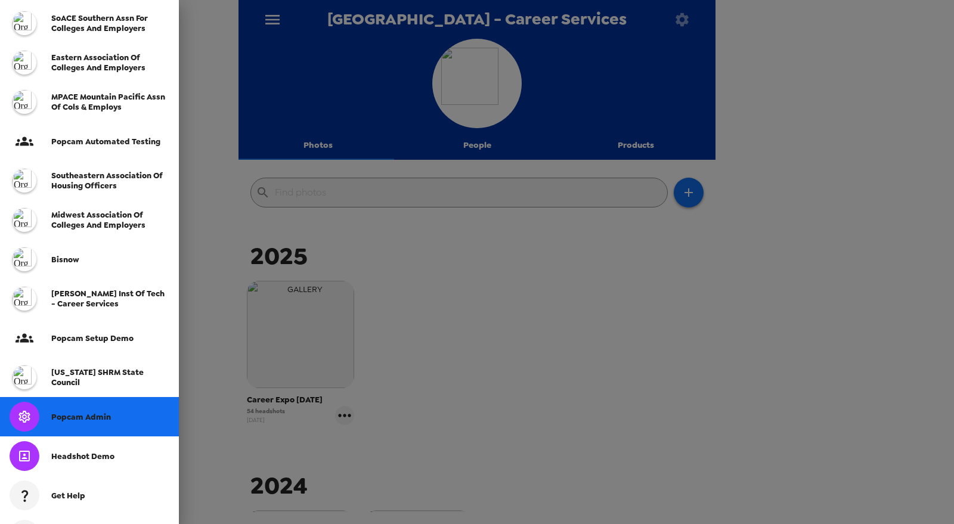
click at [84, 407] on div "Popcam Admin" at bounding box center [89, 416] width 179 height 39
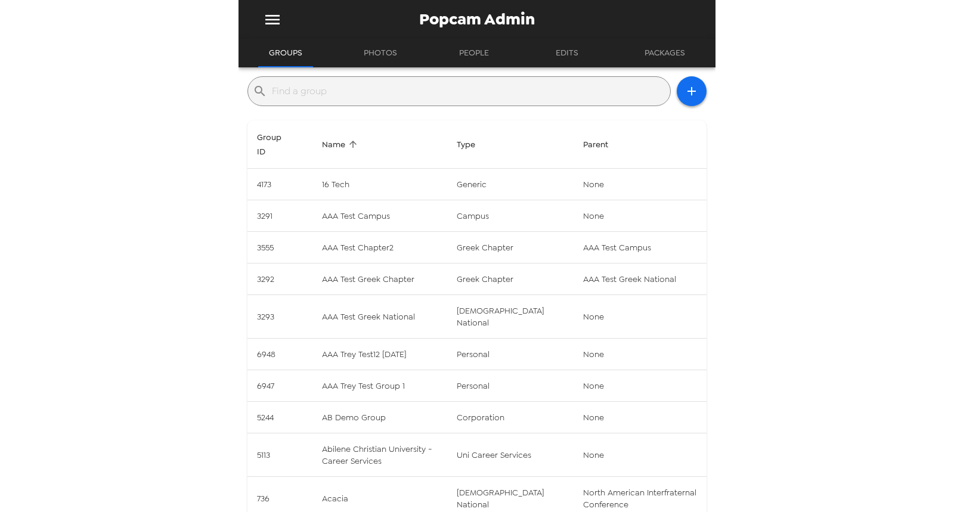
click at [403, 85] on input "text" at bounding box center [469, 91] width 394 height 19
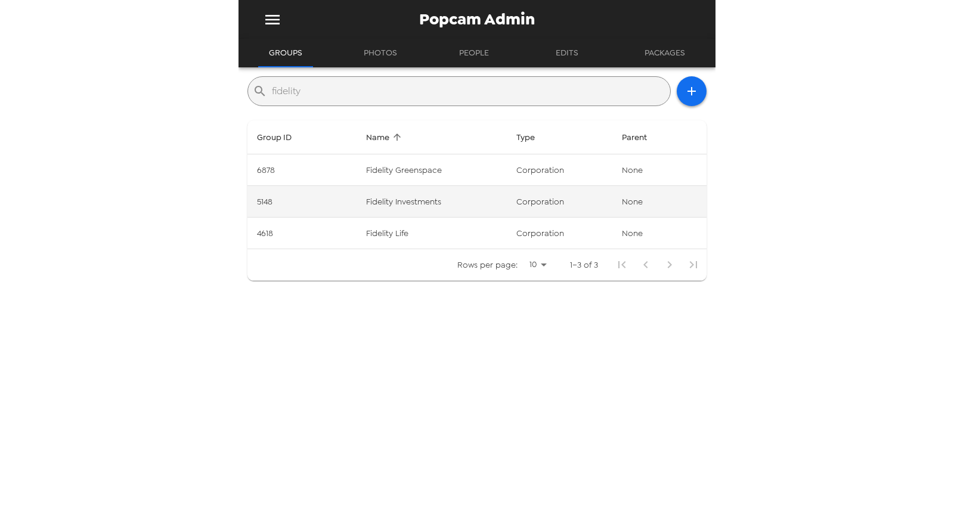
type input "fidelity"
click at [406, 194] on td "Fidelity Investments" at bounding box center [432, 202] width 150 height 32
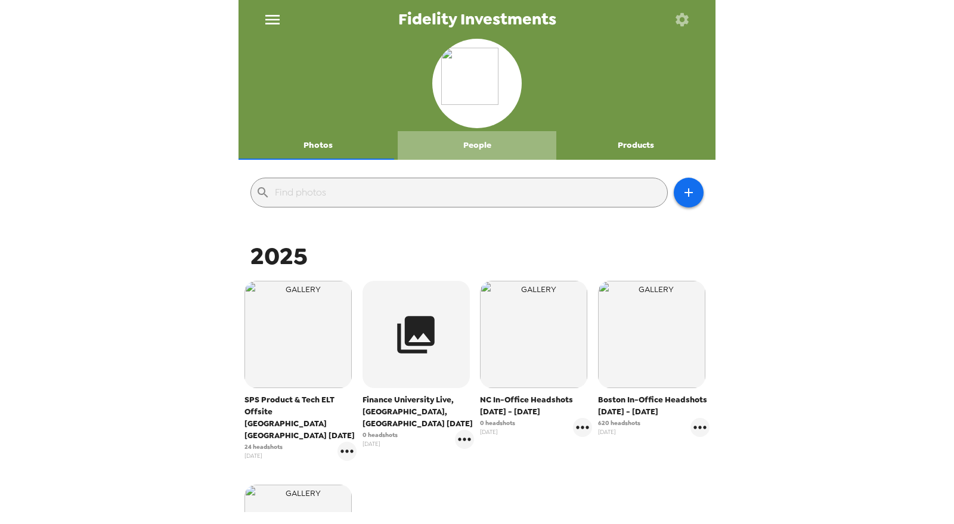
click at [476, 145] on button "People" at bounding box center [477, 145] width 159 height 29
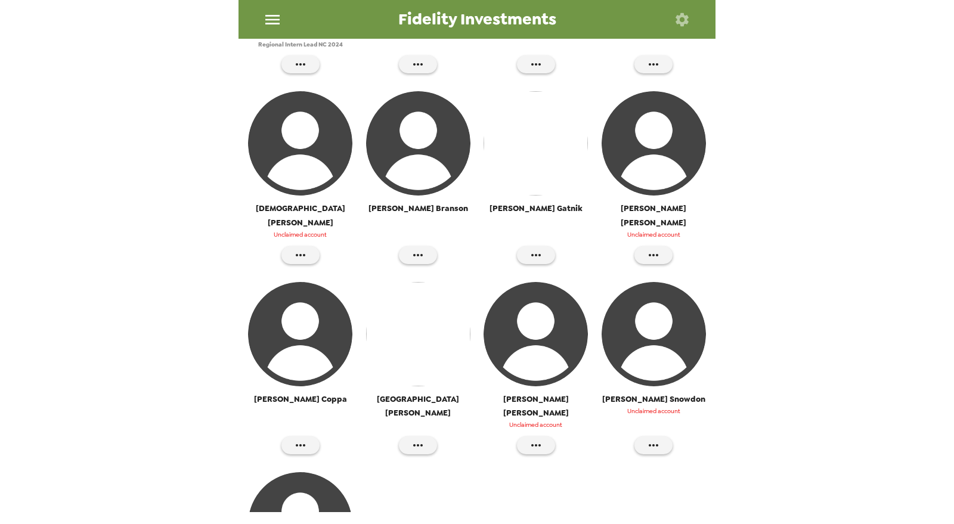
scroll to position [861, 0]
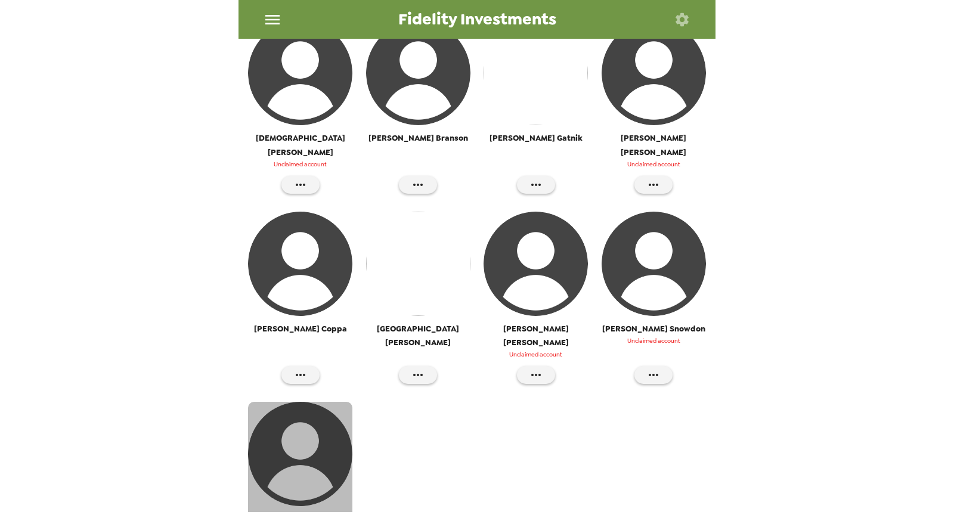
click at [311, 402] on img "button" at bounding box center [300, 454] width 104 height 104
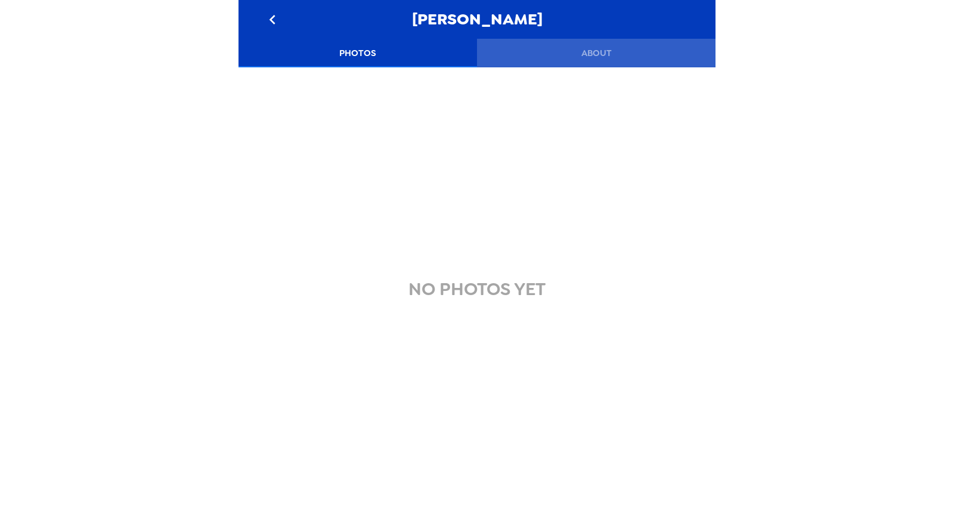
drag, startPoint x: 590, startPoint y: 49, endPoint x: 591, endPoint y: 55, distance: 6.6
click at [590, 49] on button "About" at bounding box center [596, 53] width 239 height 29
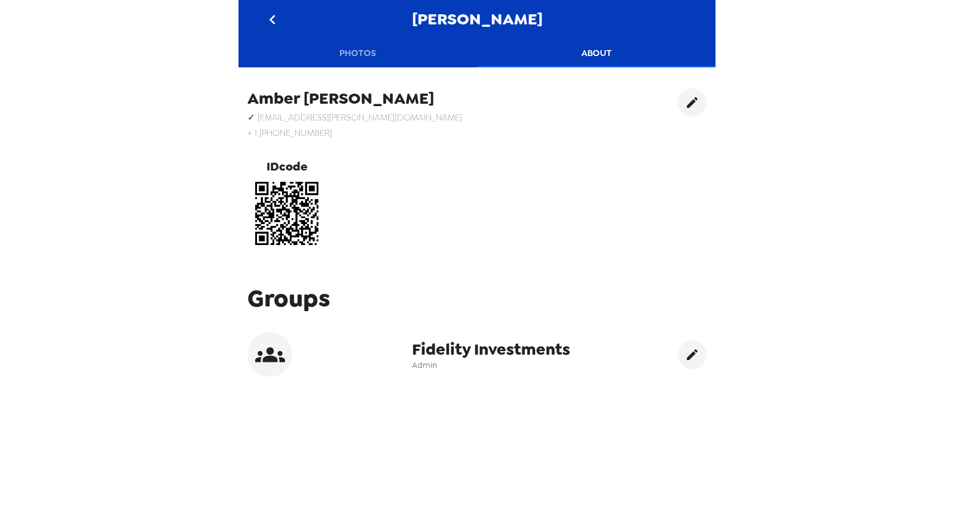
click at [360, 55] on button "Photos" at bounding box center [358, 53] width 239 height 29
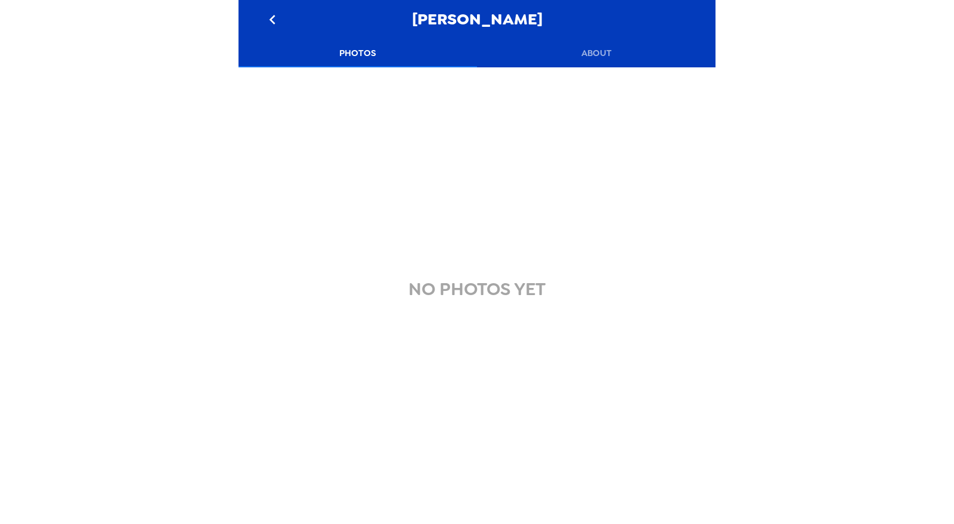
click at [277, 18] on icon "go back" at bounding box center [272, 19] width 19 height 19
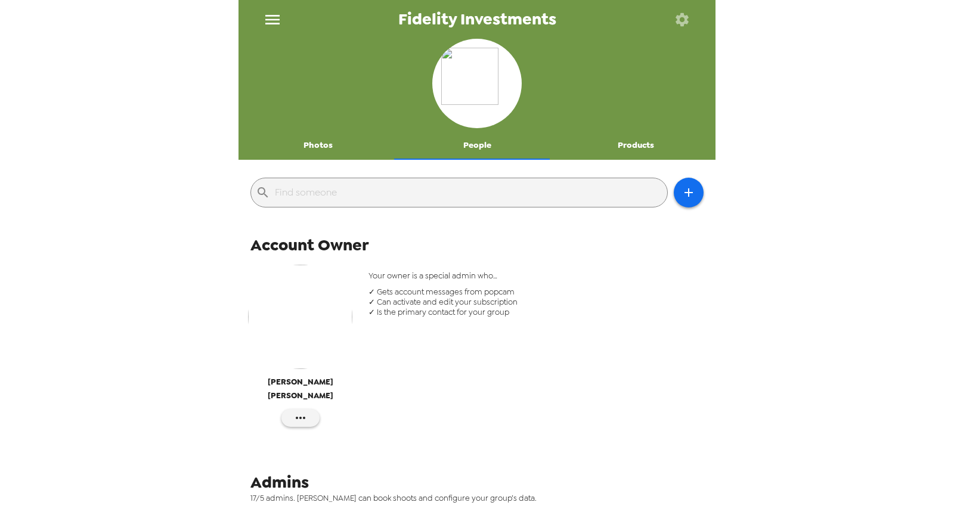
click at [314, 129] on div at bounding box center [477, 85] width 477 height 92
click at [316, 143] on button "Photos" at bounding box center [318, 145] width 159 height 29
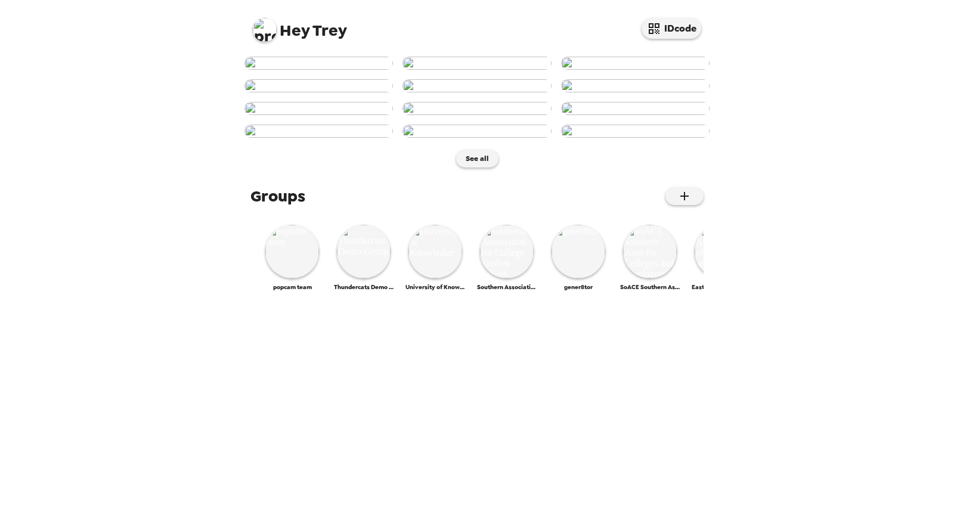
click at [268, 23] on img at bounding box center [265, 30] width 24 height 24
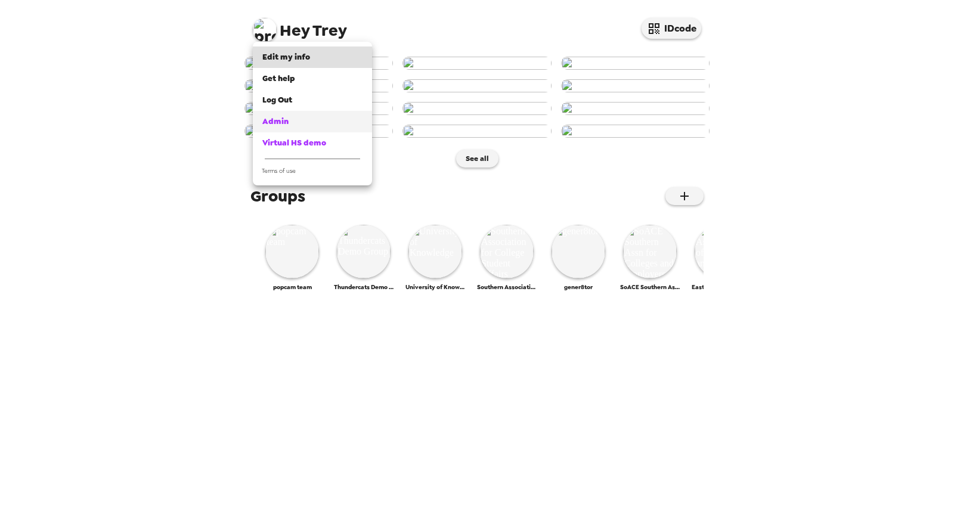
click at [298, 122] on div "Admin" at bounding box center [312, 122] width 100 height 12
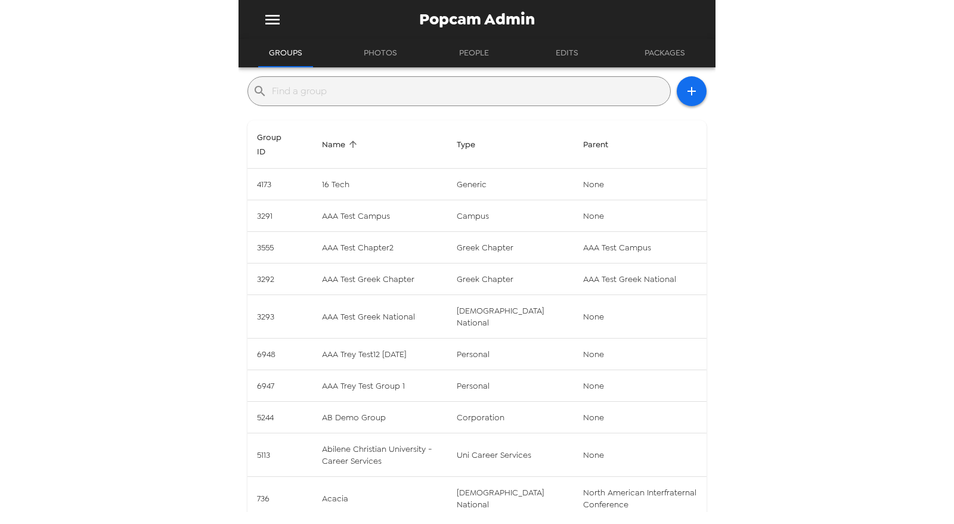
click at [350, 94] on input "text" at bounding box center [469, 91] width 394 height 19
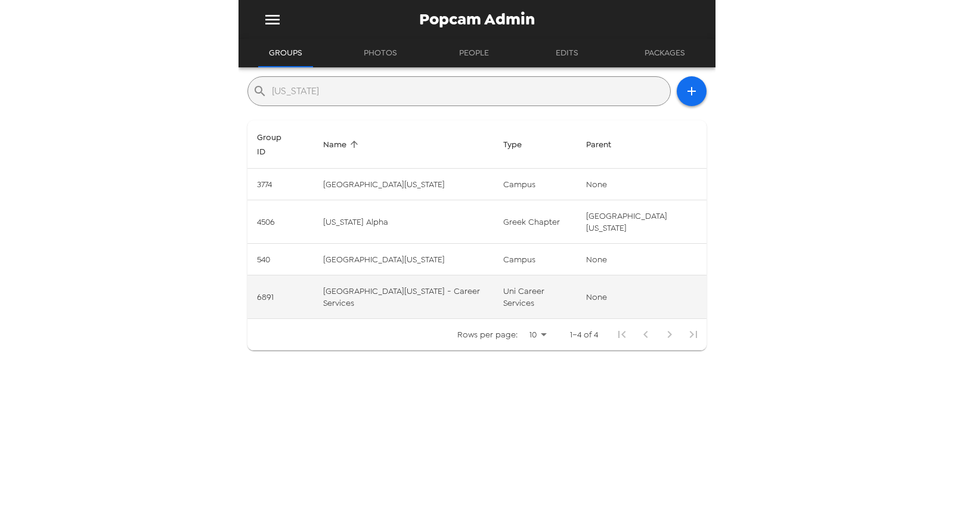
type input "[US_STATE]"
click at [482, 276] on td "[GEOGRAPHIC_DATA][US_STATE] - Career Services" at bounding box center [404, 298] width 180 height 44
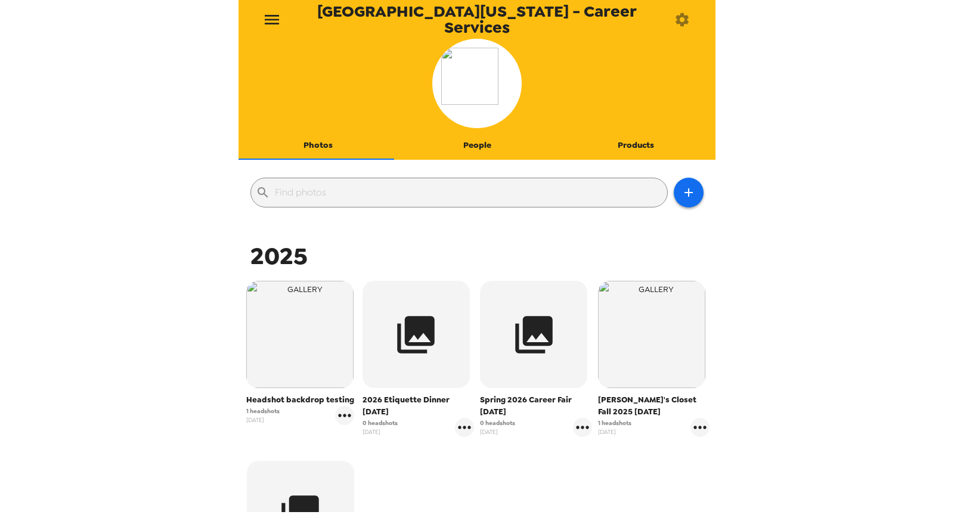
scroll to position [66, 0]
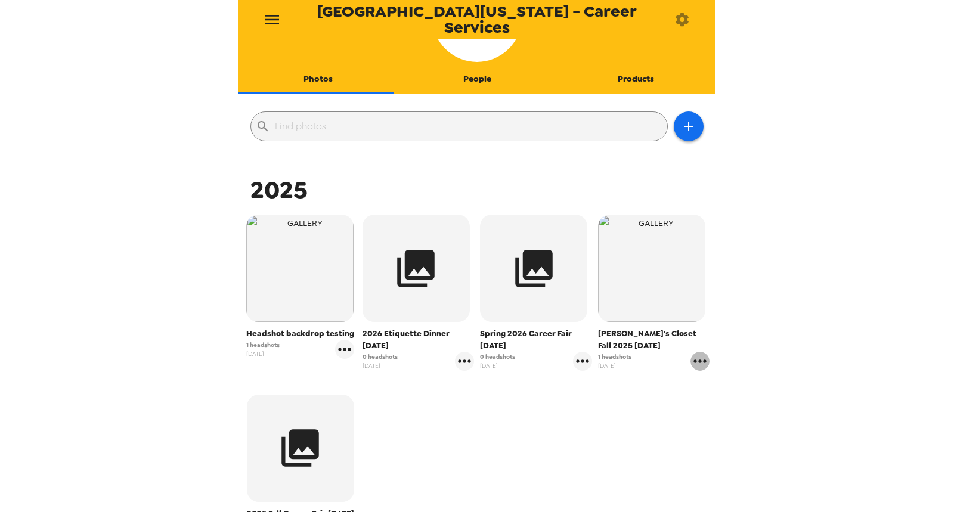
click at [694, 363] on icon "gallery menu" at bounding box center [700, 361] width 19 height 19
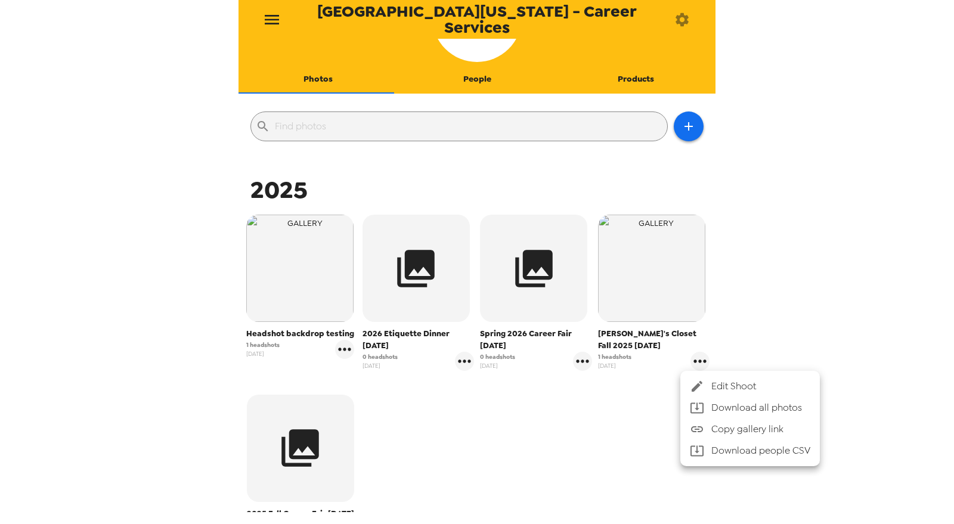
drag, startPoint x: 828, startPoint y: 222, endPoint x: 685, endPoint y: 236, distance: 143.3
click at [824, 222] on div at bounding box center [477, 262] width 954 height 524
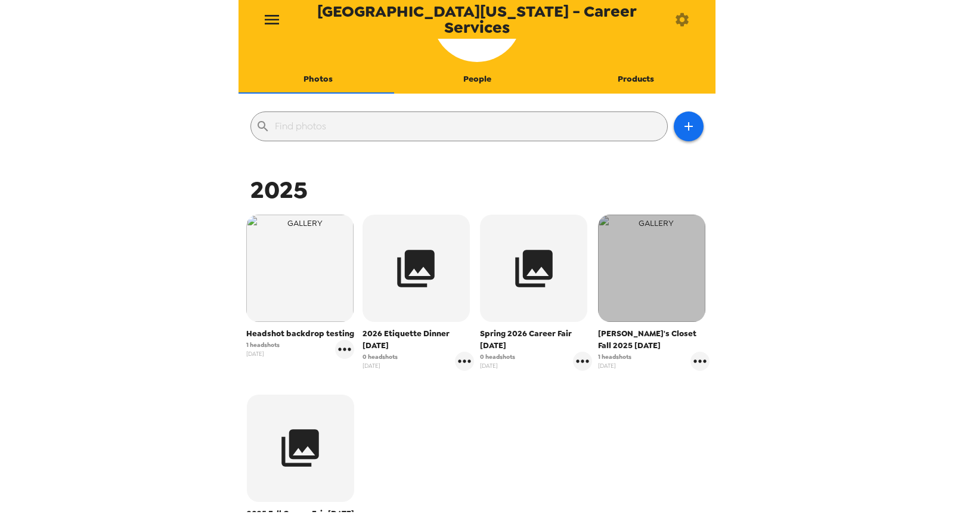
click at [664, 267] on img "button" at bounding box center [651, 268] width 107 height 107
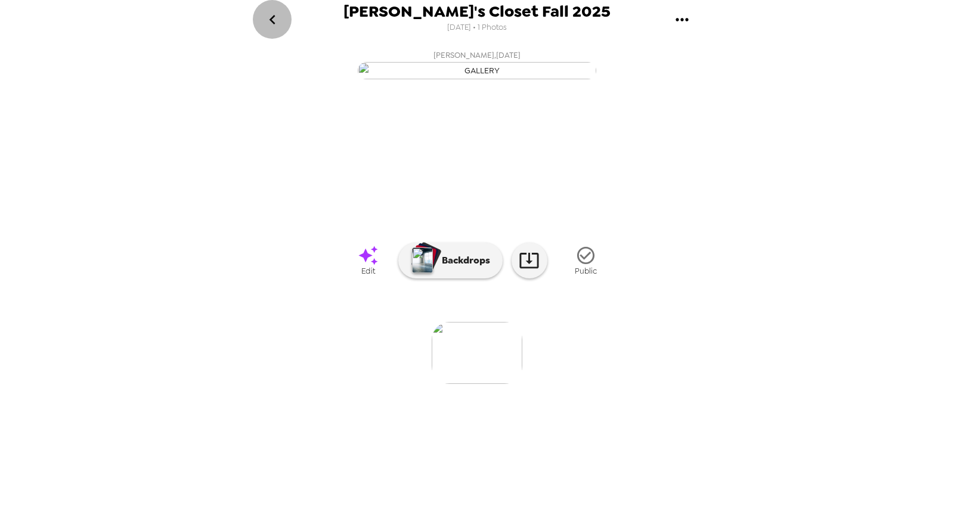
click at [283, 18] on button "go back" at bounding box center [272, 19] width 39 height 39
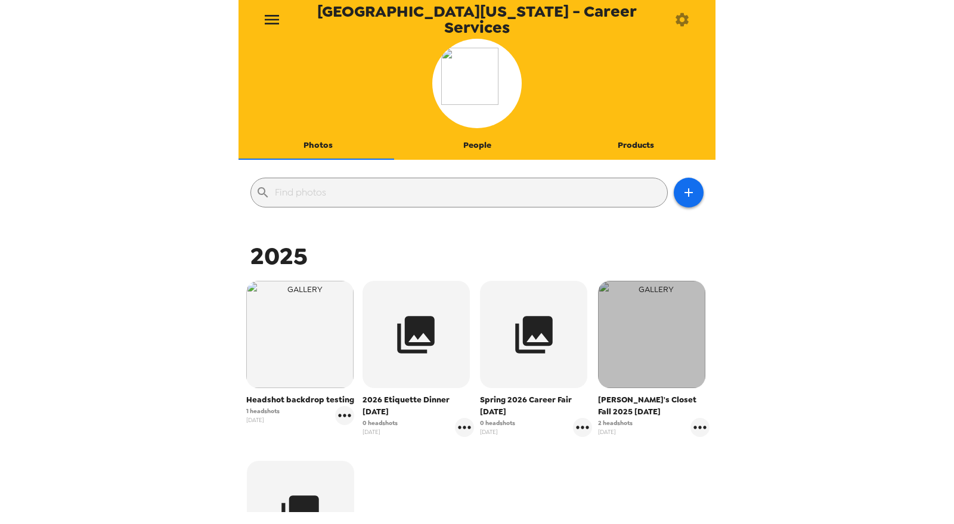
click at [637, 333] on img "button" at bounding box center [651, 334] width 107 height 107
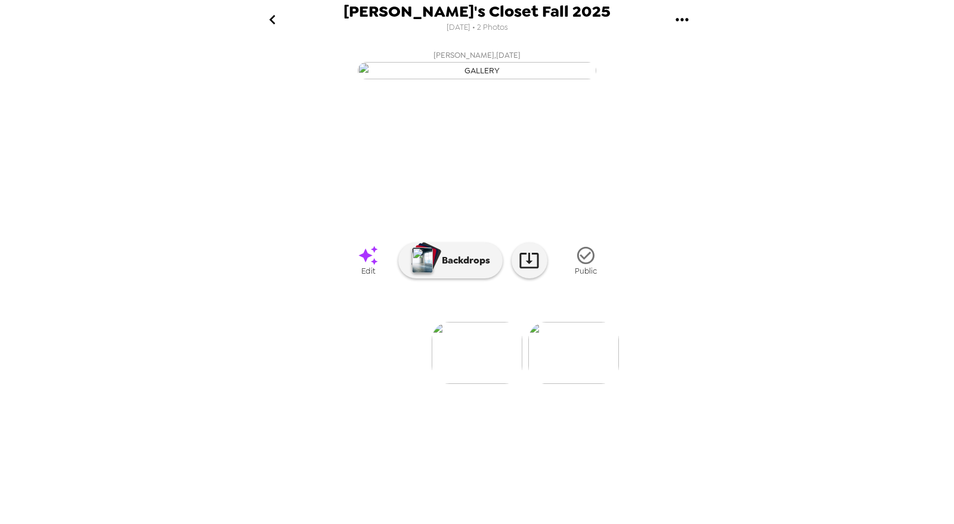
click at [251, 384] on li at bounding box center [284, 353] width 91 height 62
click at [497, 384] on img at bounding box center [477, 353] width 91 height 62
drag, startPoint x: 783, startPoint y: 173, endPoint x: 791, endPoint y: 176, distance: 8.3
click at [789, 174] on div "Joe's Closet Fall 2025 9/4/2025 • 2 Photos Zoe Baum , 10-07-2025 Celia Hagey , …" at bounding box center [477, 262] width 954 height 524
